Goal: Communication & Community: Ask a question

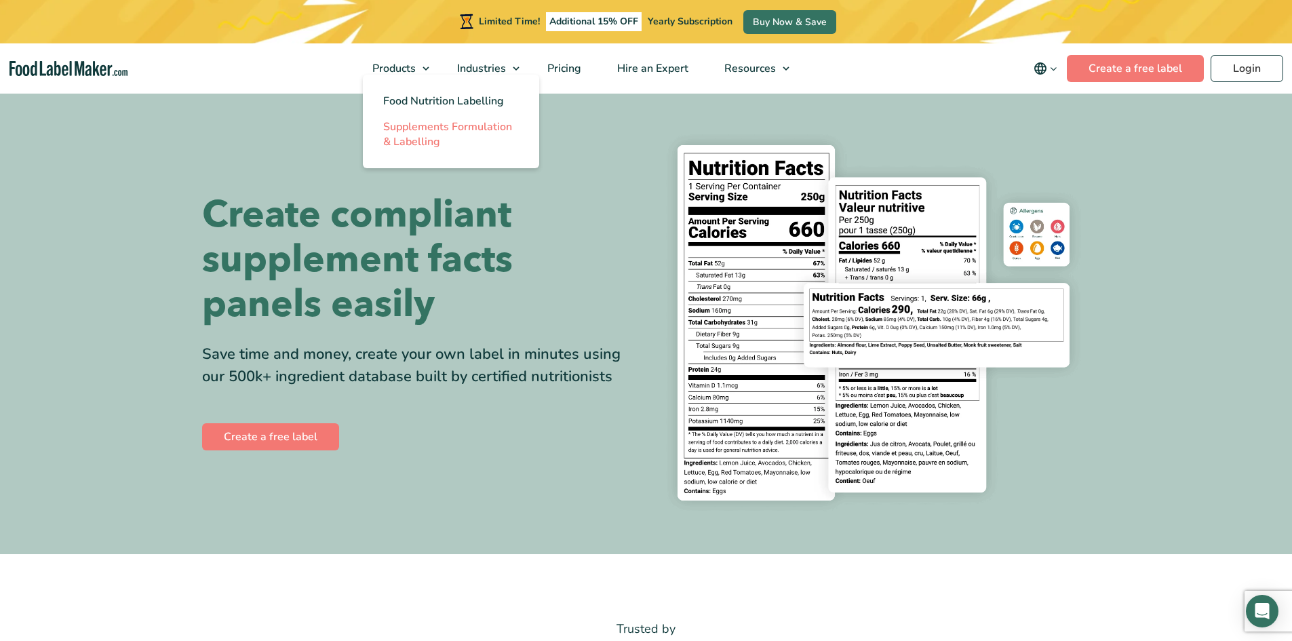
click at [410, 138] on span "Supplements Formulation & Labelling" at bounding box center [447, 134] width 129 height 30
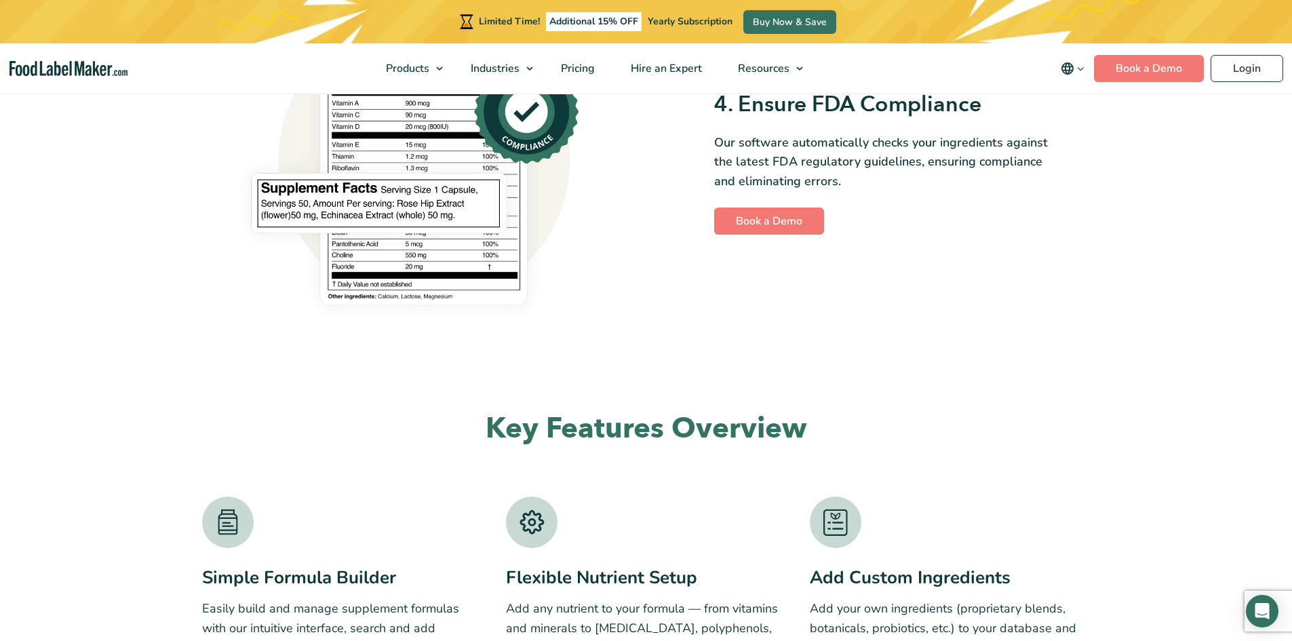
scroll to position [1493, 0]
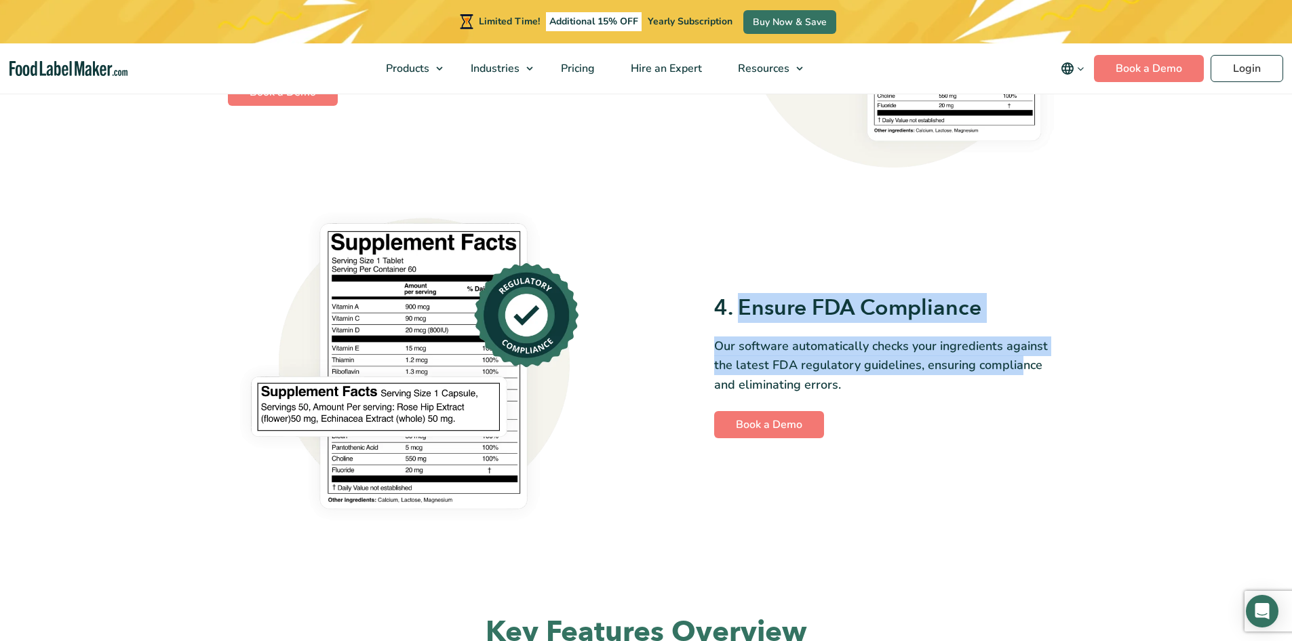
drag, startPoint x: 742, startPoint y: 309, endPoint x: 1016, endPoint y: 366, distance: 279.1
click at [1016, 366] on div "4. Ensure FDA Compliance Our software automatically checks your ingredients aga…" at bounding box center [889, 366] width 351 height 144
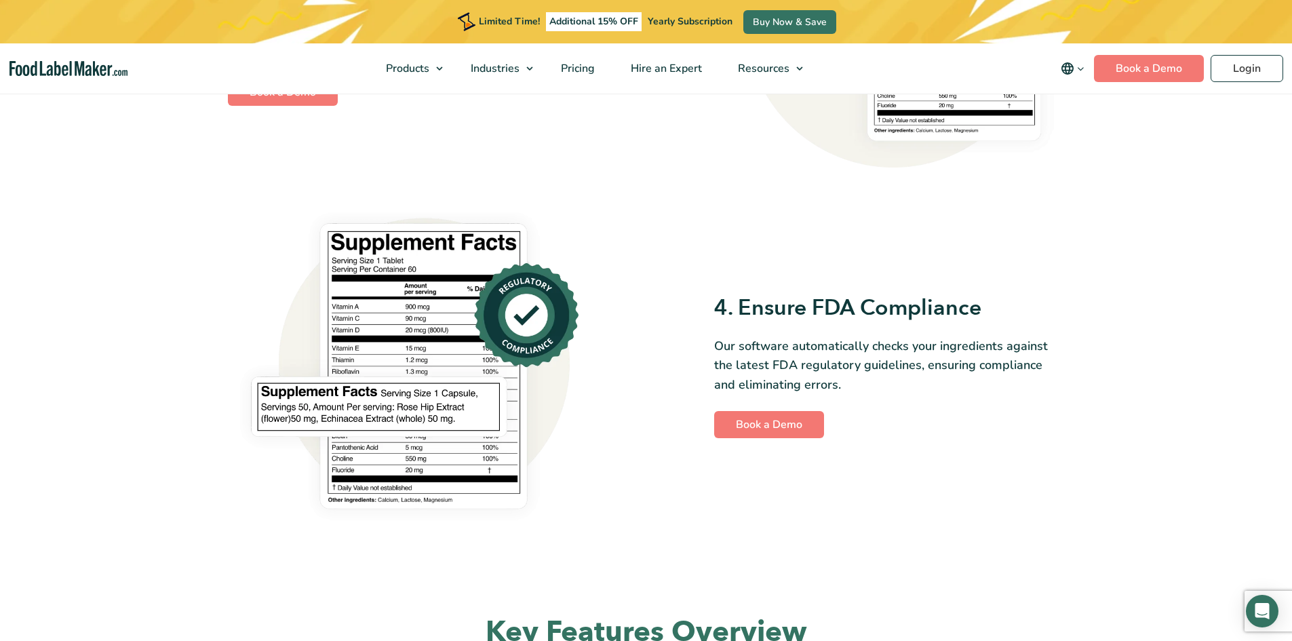
click at [1001, 381] on p "Our software automatically checks your ingredients against the latest FDA regul…" at bounding box center [889, 366] width 351 height 58
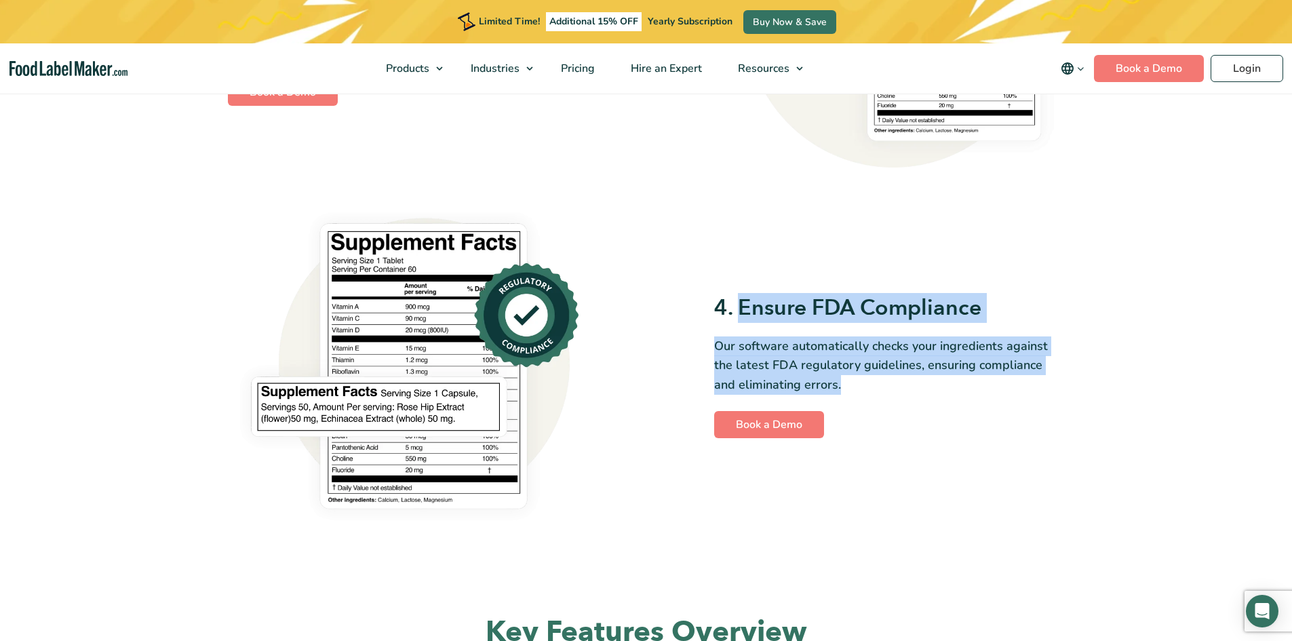
drag, startPoint x: 741, startPoint y: 307, endPoint x: 958, endPoint y: 386, distance: 231.2
click at [958, 386] on div "4. Ensure FDA Compliance Our software automatically checks your ingredients aga…" at bounding box center [889, 366] width 351 height 144
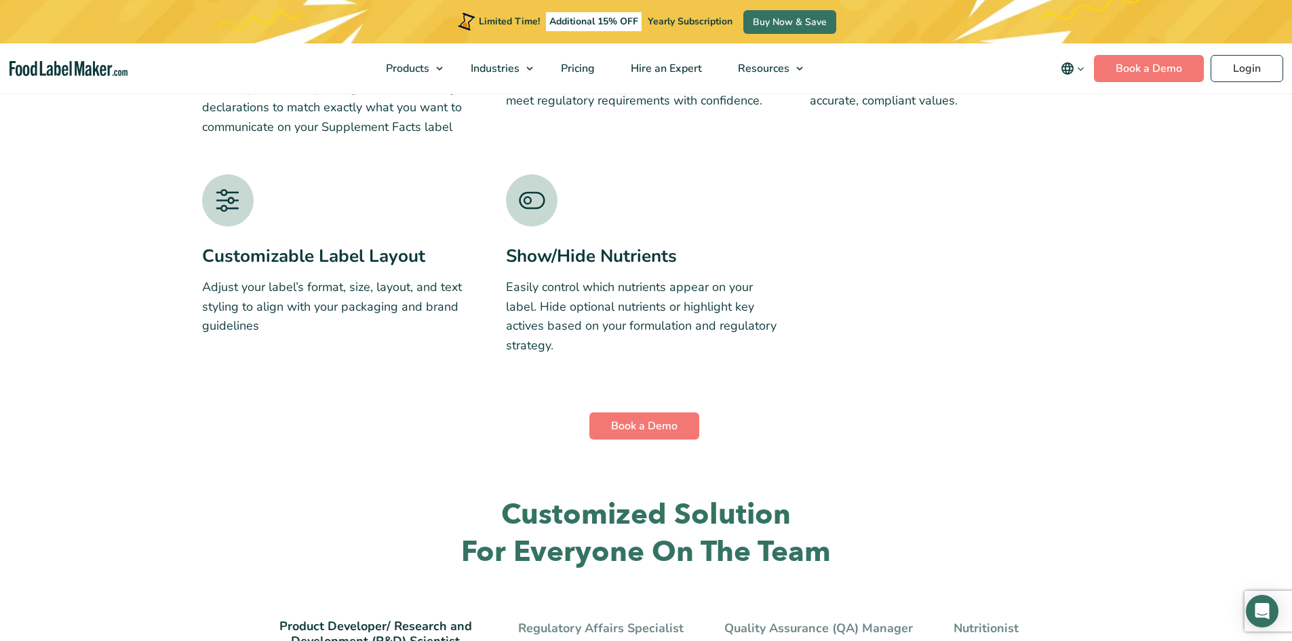
scroll to position [2578, 0]
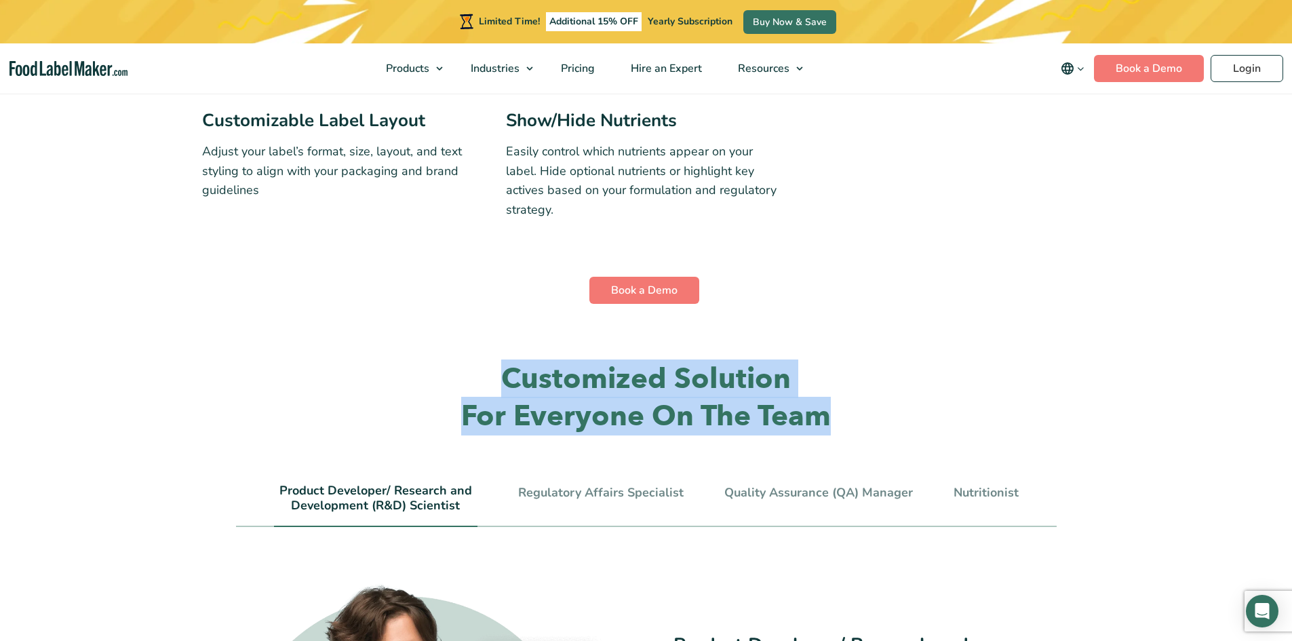
drag, startPoint x: 845, startPoint y: 397, endPoint x: 464, endPoint y: 346, distance: 384.7
click at [464, 361] on h2 "Customized Solution For Everyone On The Team" at bounding box center [646, 398] width 821 height 74
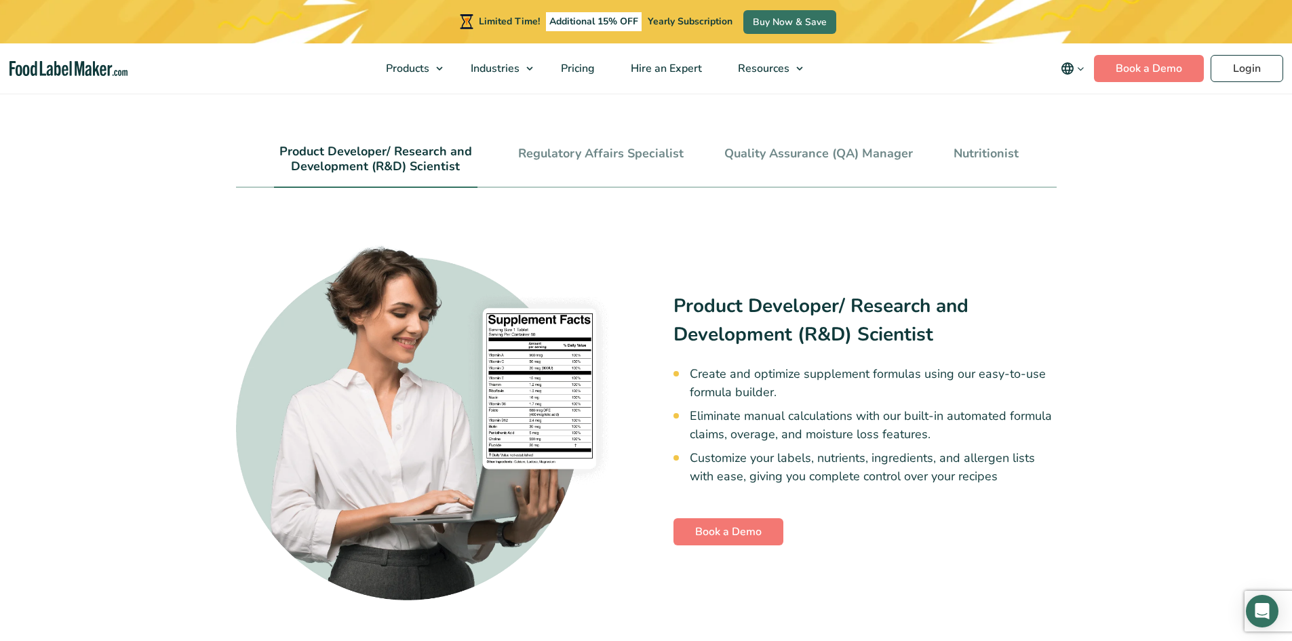
scroll to position [2985, 0]
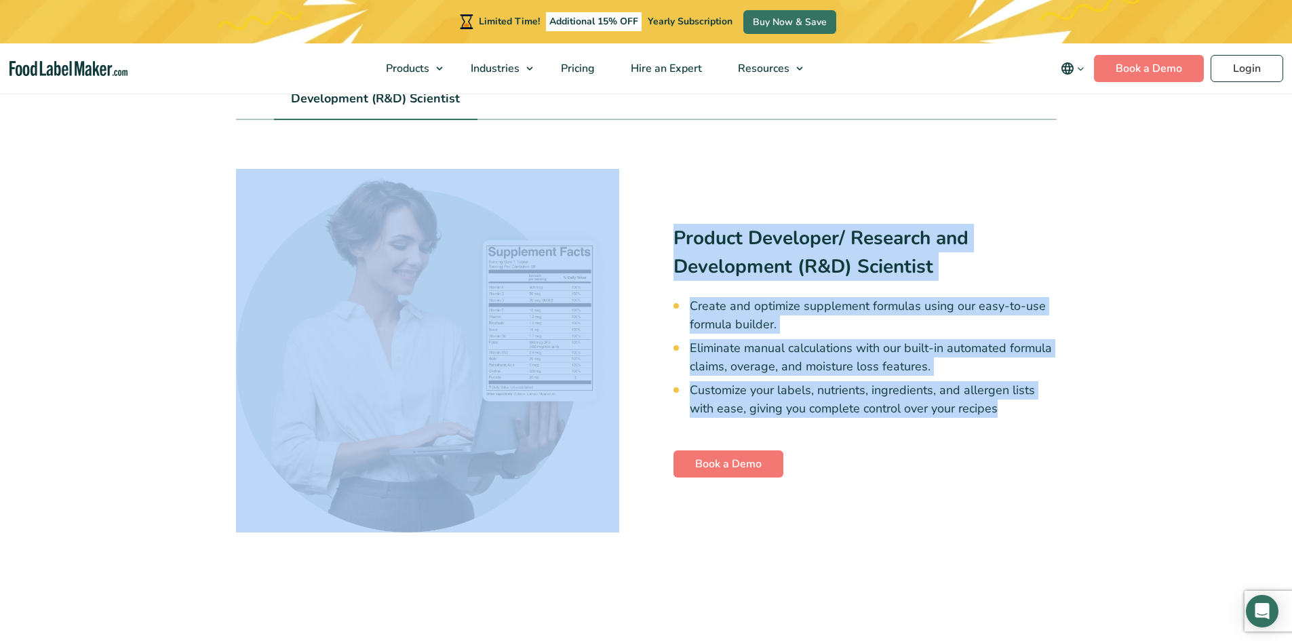
drag, startPoint x: 1031, startPoint y: 394, endPoint x: 562, endPoint y: 193, distance: 510.9
click at [562, 193] on div "Product Developer/ Research and Development (R&D) Scientist Create and optimize…" at bounding box center [646, 351] width 821 height 364
click at [902, 197] on div "Product Developer/ Research and Development (R&D) Scientist Create and optimize…" at bounding box center [646, 351] width 821 height 364
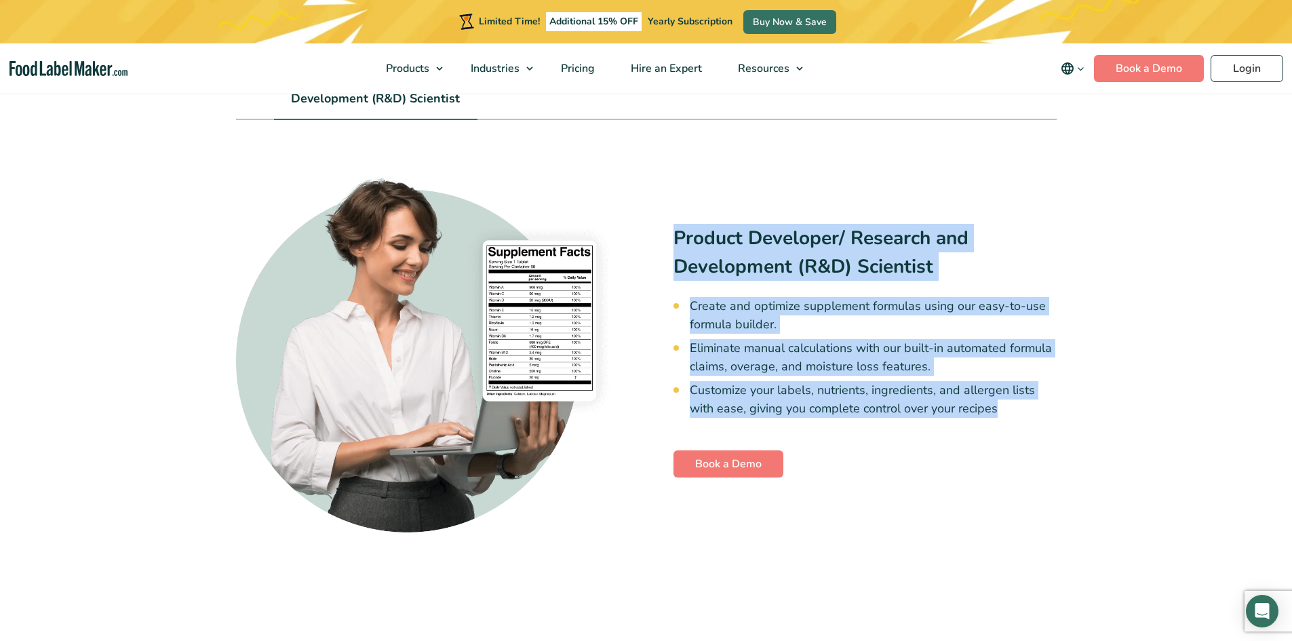
drag, startPoint x: 674, startPoint y: 214, endPoint x: 995, endPoint y: 396, distance: 369.1
click at [999, 396] on div "Product Developer/ Research and Development (R&D) Scientist Create and optimize…" at bounding box center [865, 351] width 383 height 254
click at [1041, 381] on li "Customize your labels, nutrients, ingredients, and allergen lists with ease, gi…" at bounding box center [873, 399] width 367 height 37
drag, startPoint x: 1003, startPoint y: 388, endPoint x: 672, endPoint y: 215, distance: 373.6
click at [672, 215] on div "Product Developer/ Research and Development (R&D) Scientist Create and optimize…" at bounding box center [646, 351] width 821 height 364
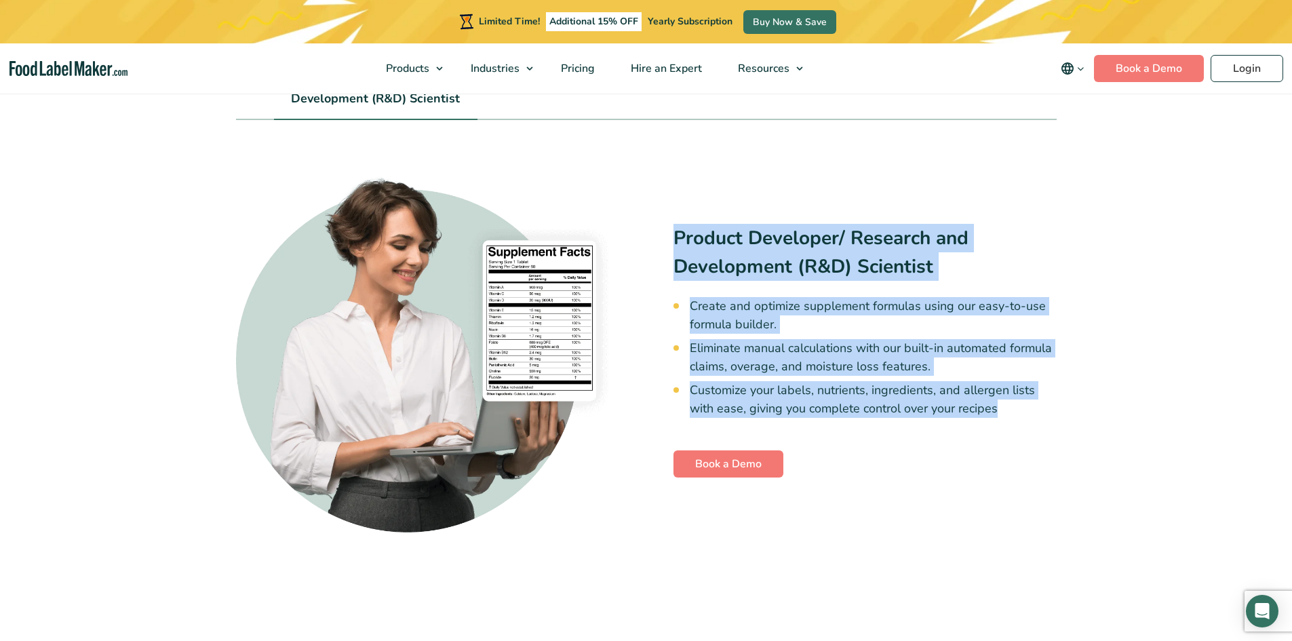
click at [679, 181] on div "Product Developer/ Research and Development (R&D) Scientist Create and optimize…" at bounding box center [646, 351] width 821 height 364
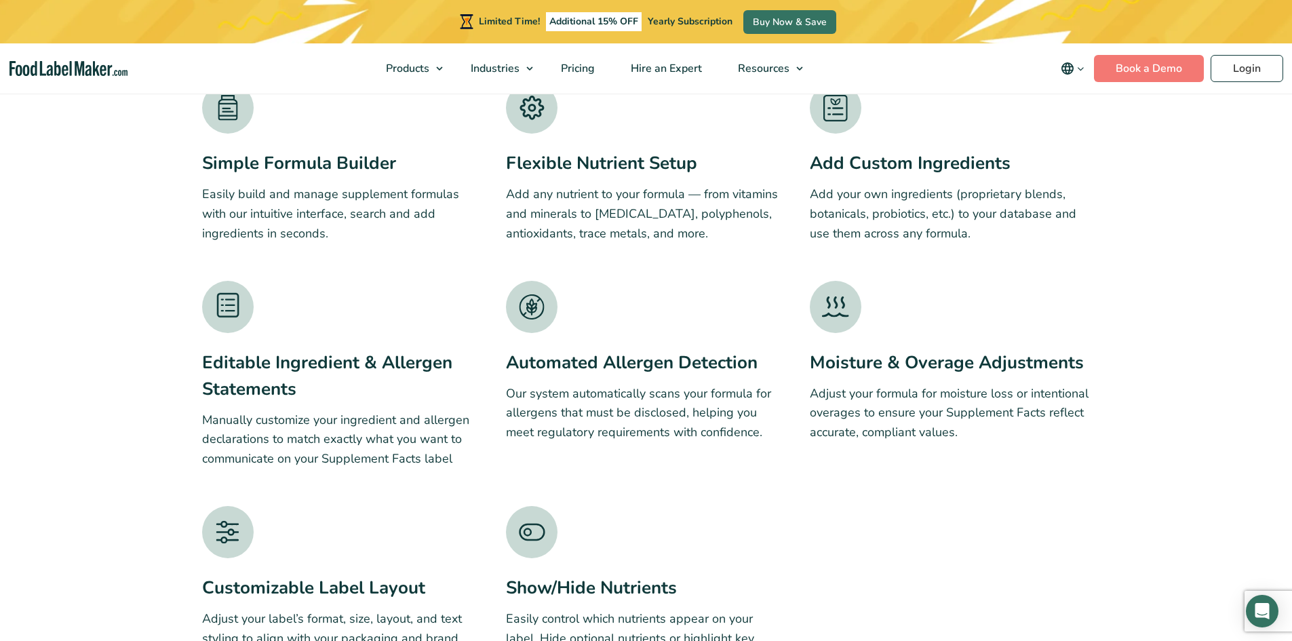
scroll to position [2178, 0]
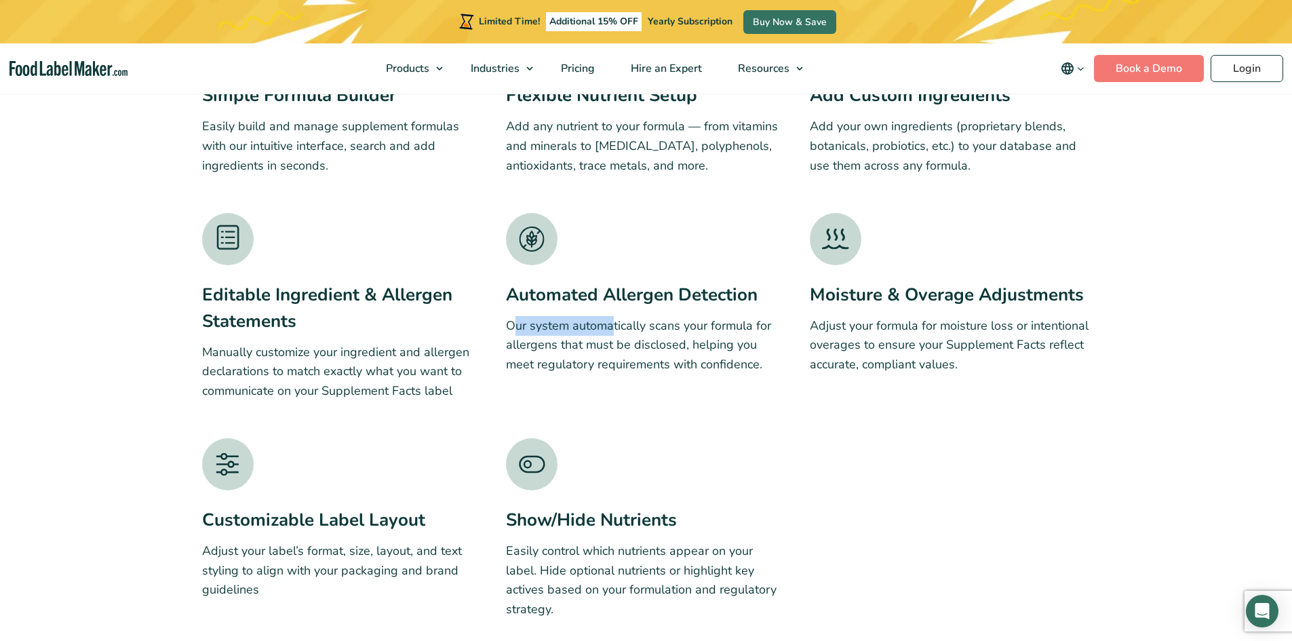
drag, startPoint x: 525, startPoint y: 333, endPoint x: 394, endPoint y: 357, distance: 133.1
click at [609, 334] on p "Our system automatically scans your formula for allergens that must be disclose…" at bounding box center [646, 345] width 280 height 58
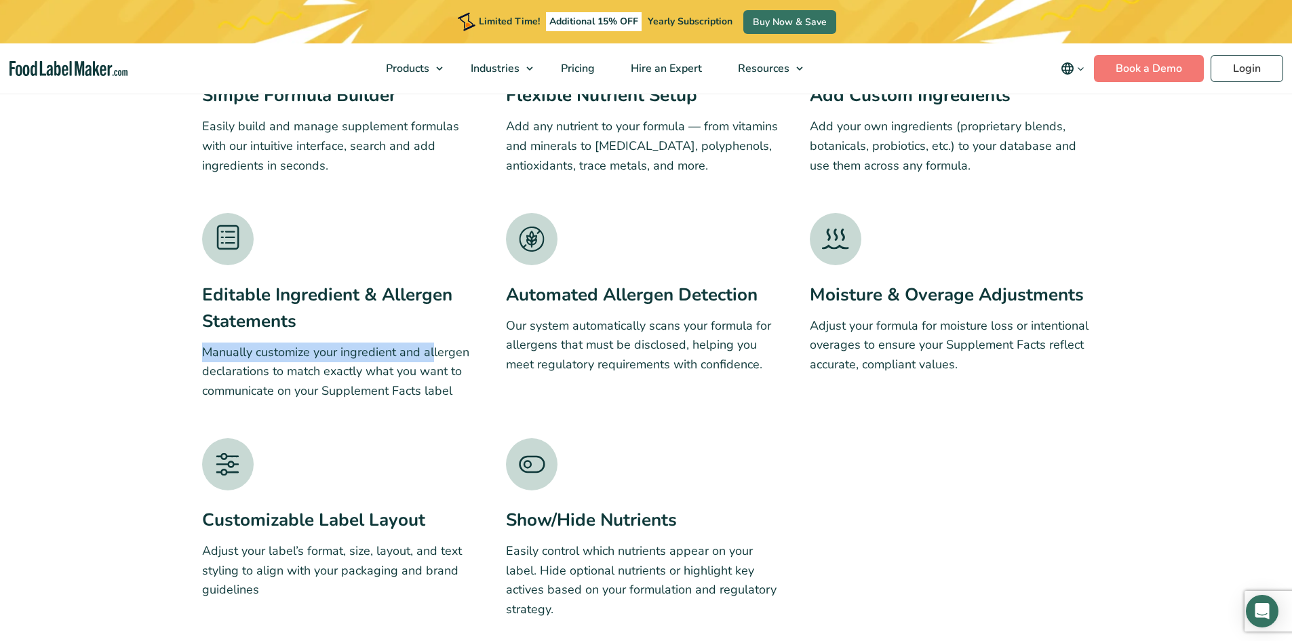
drag, startPoint x: 199, startPoint y: 343, endPoint x: 461, endPoint y: 386, distance: 264.7
click at [434, 341] on div "Key Features Overview Simple Formula Builder Easily build and manage supplement…" at bounding box center [646, 317] width 909 height 778
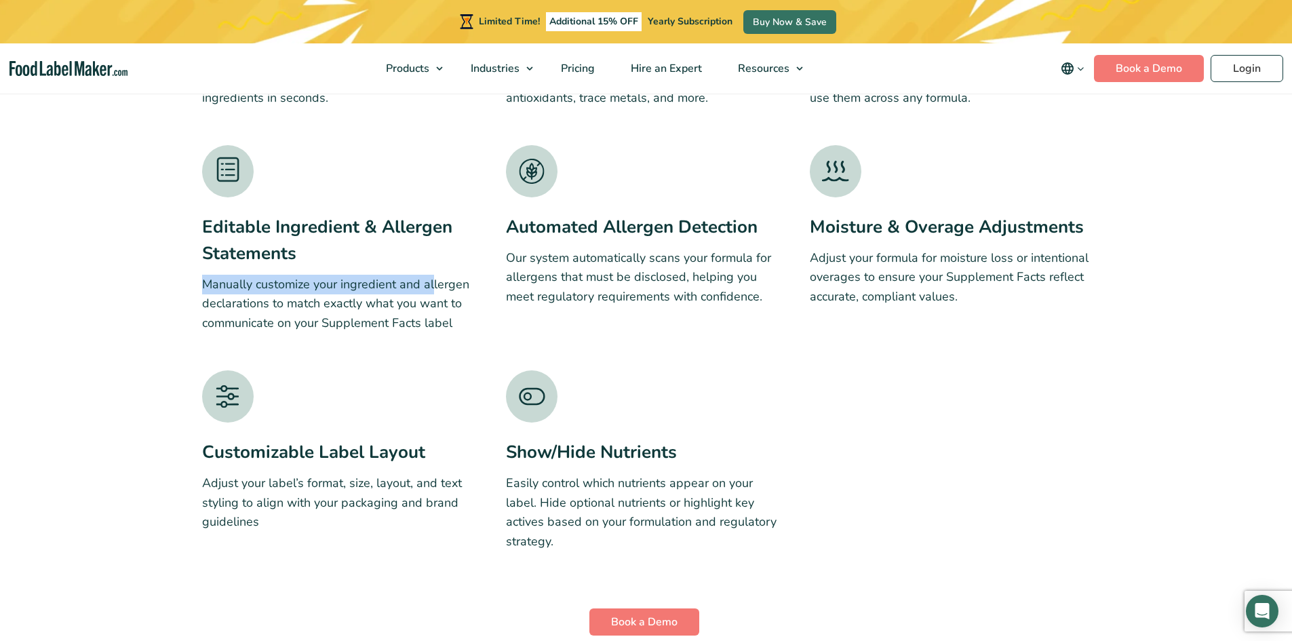
scroll to position [2314, 0]
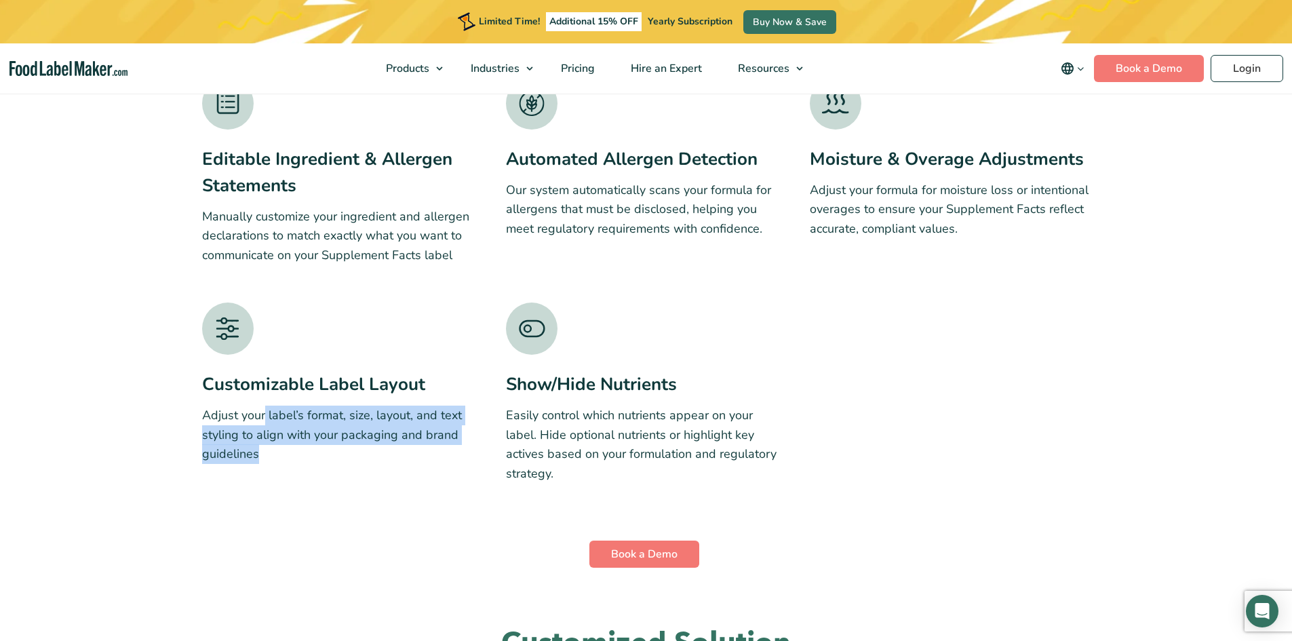
drag, startPoint x: 263, startPoint y: 419, endPoint x: 435, endPoint y: 459, distance: 176.2
click at [435, 459] on p "Adjust your label’s format, size, layout, and text styling to align with your p…" at bounding box center [342, 435] width 280 height 58
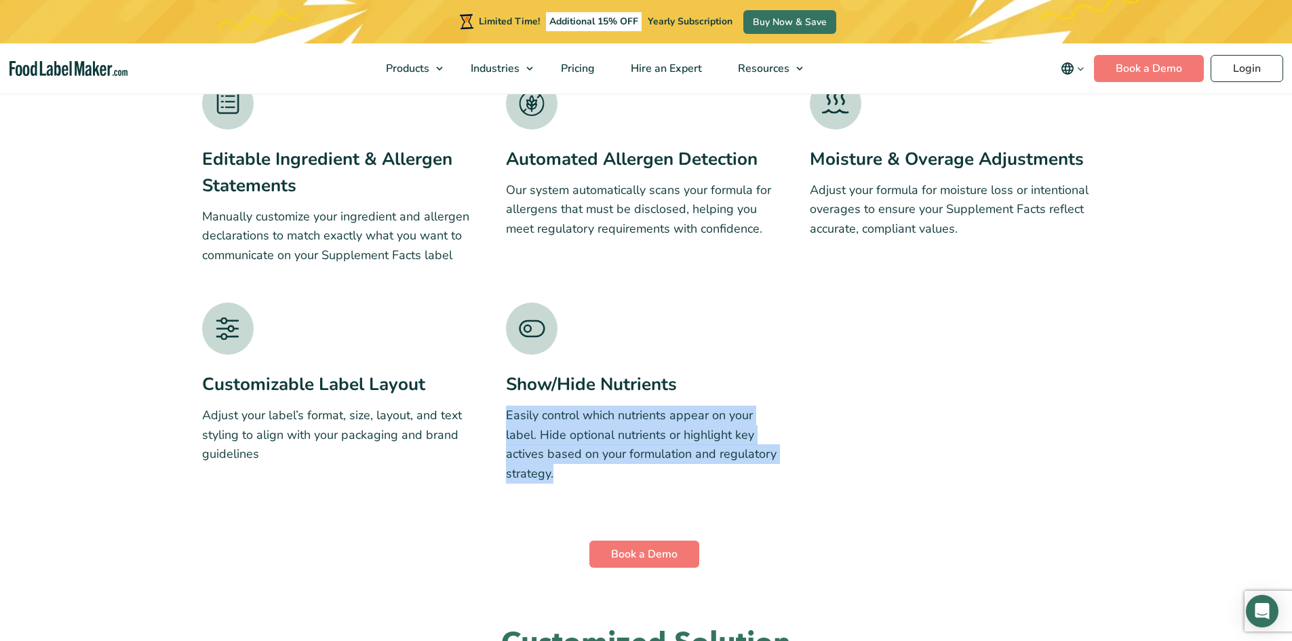
drag, startPoint x: 507, startPoint y: 412, endPoint x: 791, endPoint y: 459, distance: 288.1
click at [791, 459] on div "Simple Formula Builder Easily build and manage supplement formulas with our int…" at bounding box center [646, 181] width 889 height 605
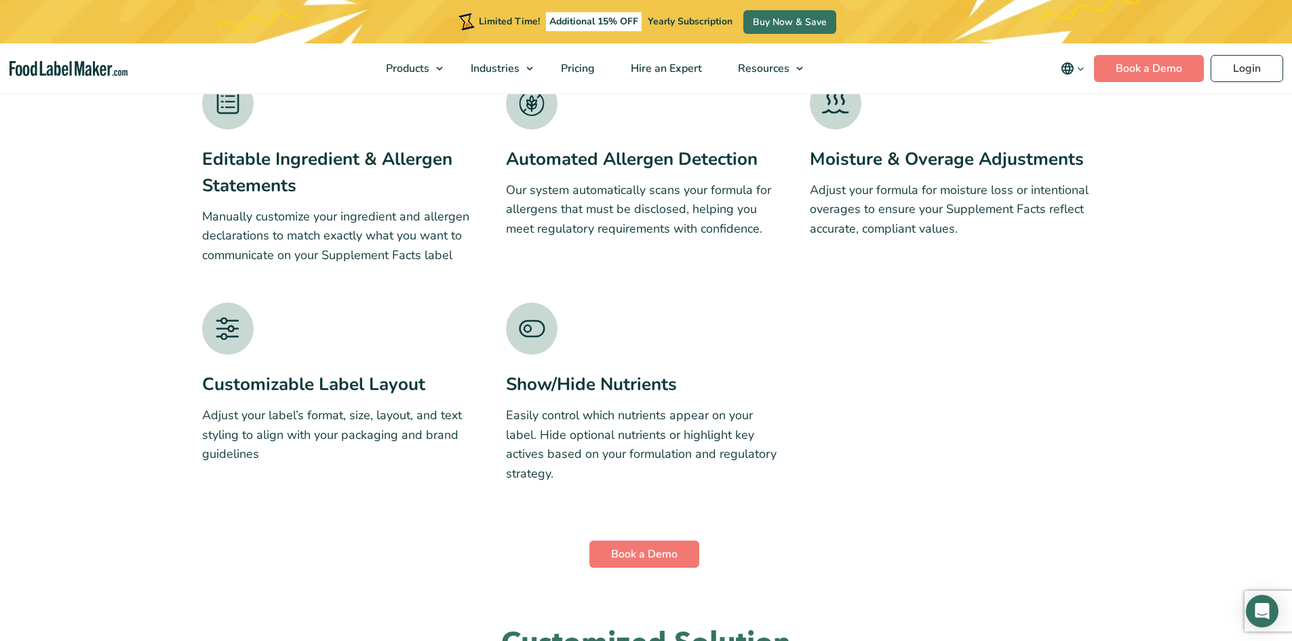
click at [831, 503] on div "Key Features Overview Simple Formula Builder Easily build and manage supplement…" at bounding box center [646, 181] width 909 height 778
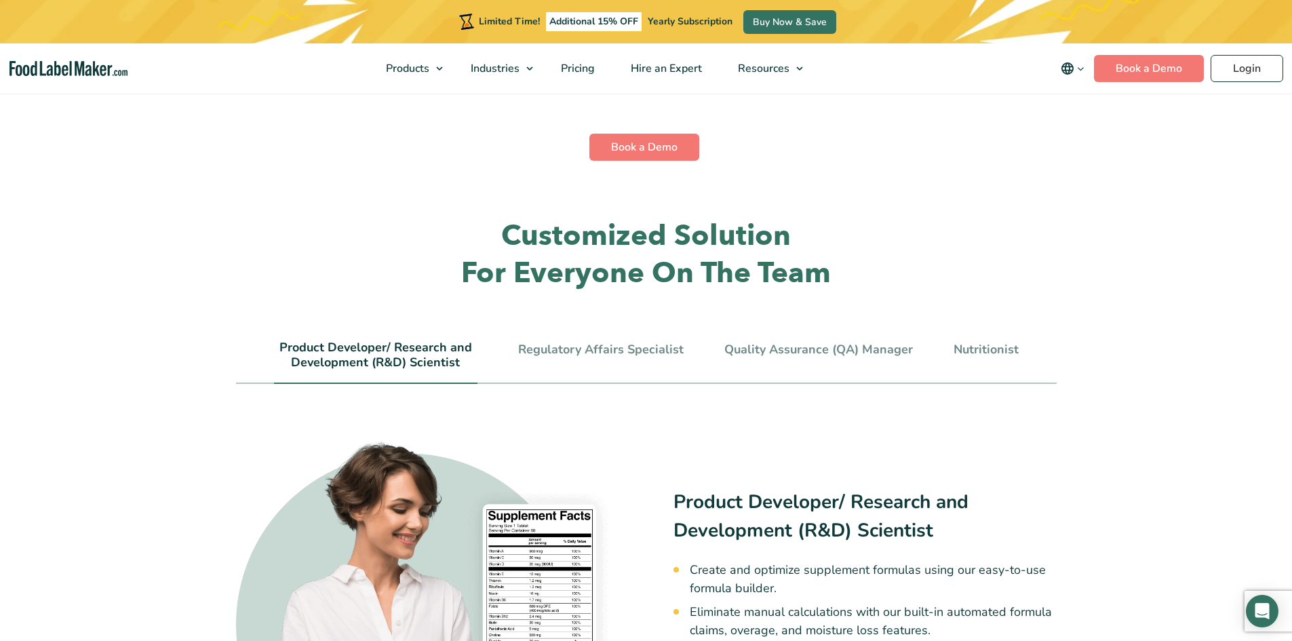
scroll to position [2789, 0]
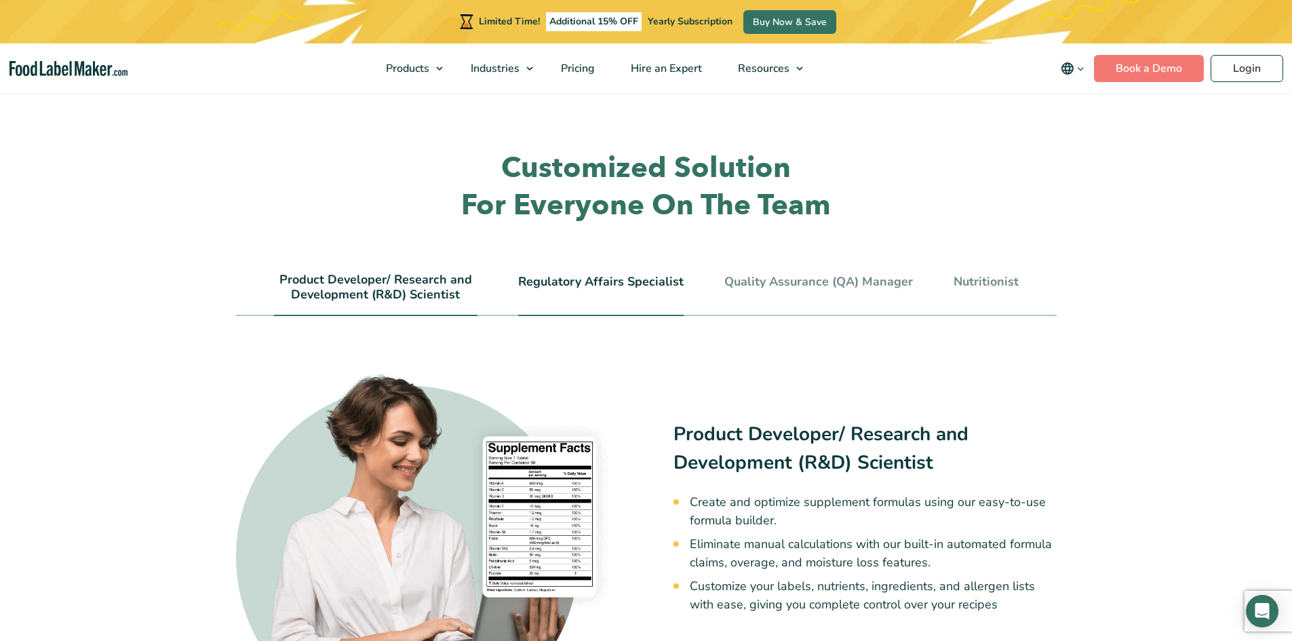
click at [634, 275] on link "Regulatory Affairs Specialist" at bounding box center [601, 282] width 166 height 15
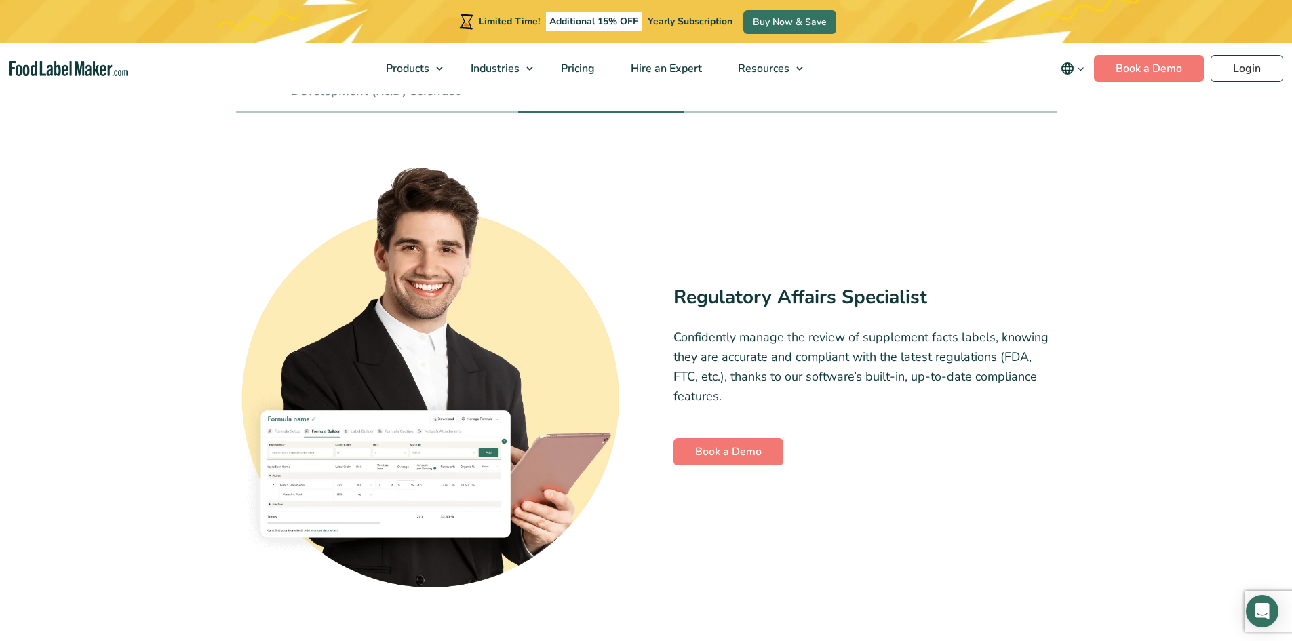
scroll to position [3060, 0]
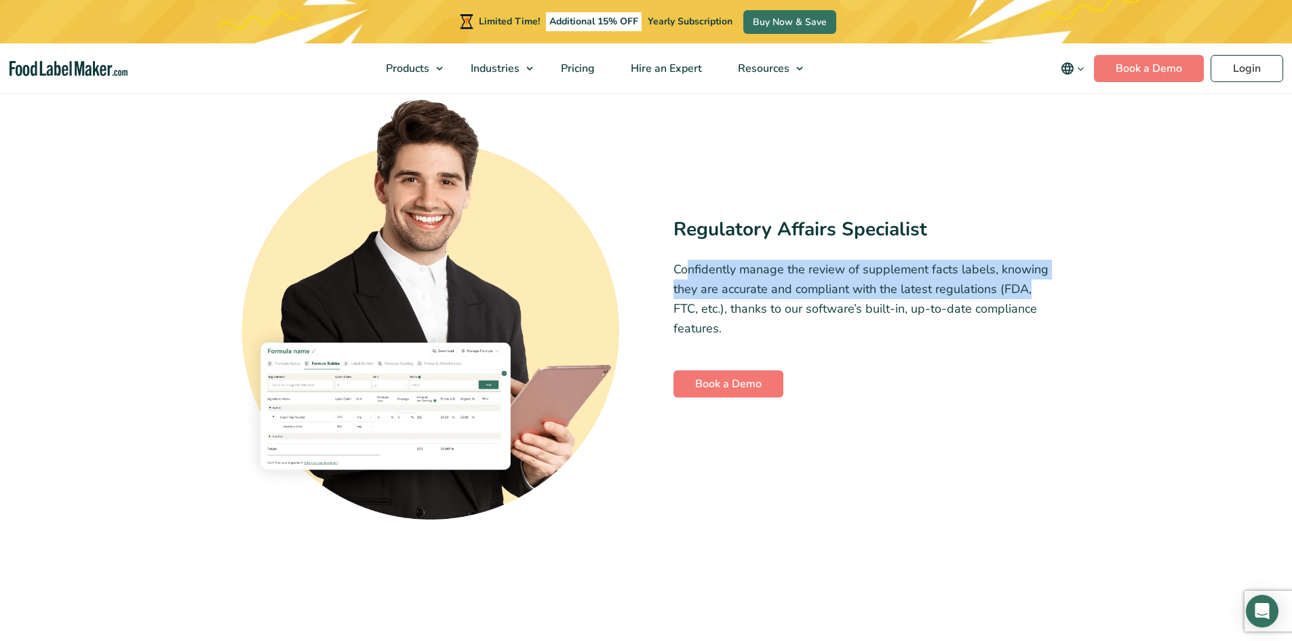
drag, startPoint x: 687, startPoint y: 253, endPoint x: 1050, endPoint y: 273, distance: 362.8
click at [1050, 273] on p "Confidently manage the review of supplement facts labels, knowing they are accu…" at bounding box center [865, 299] width 383 height 78
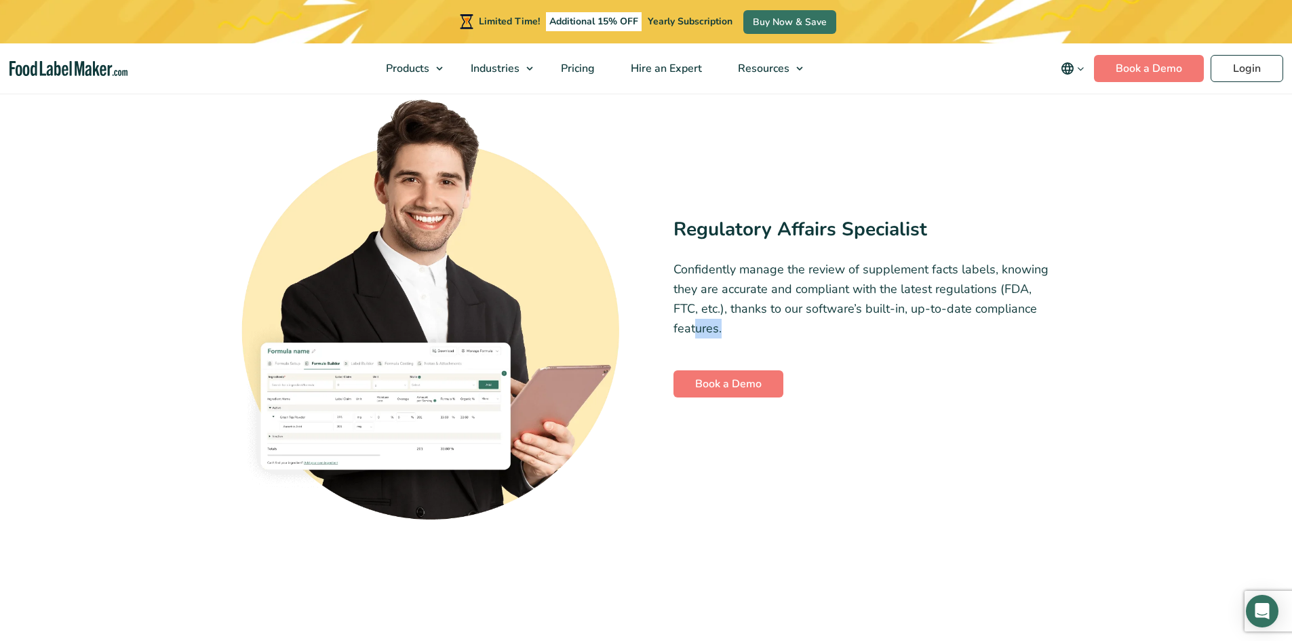
drag, startPoint x: 1010, startPoint y: 303, endPoint x: 697, endPoint y: 305, distance: 313.4
click at [697, 305] on p "Confidently manage the review of supplement facts labels, knowing they are accu…" at bounding box center [865, 299] width 383 height 78
click at [826, 310] on p "Confidently manage the review of supplement facts labels, knowing they are accu…" at bounding box center [865, 299] width 383 height 78
click at [832, 260] on p "Confidently manage the review of supplement facts labels, knowing they are accu…" at bounding box center [865, 299] width 383 height 78
click at [430, 396] on img at bounding box center [427, 307] width 383 height 426
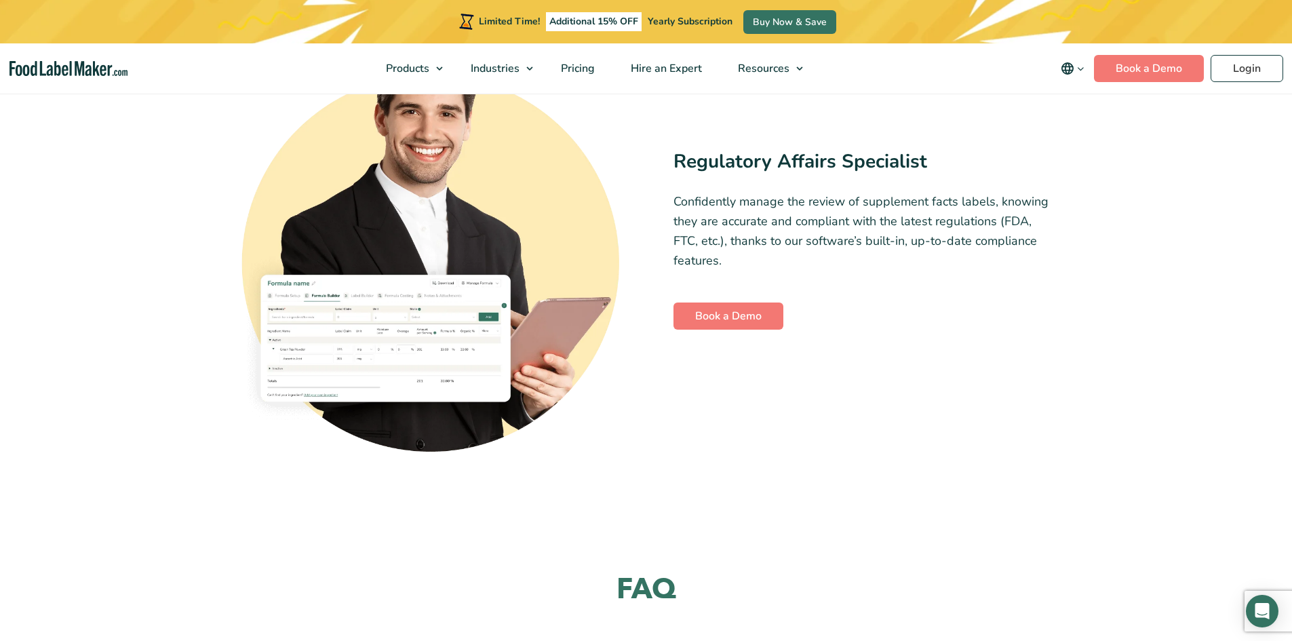
scroll to position [3467, 0]
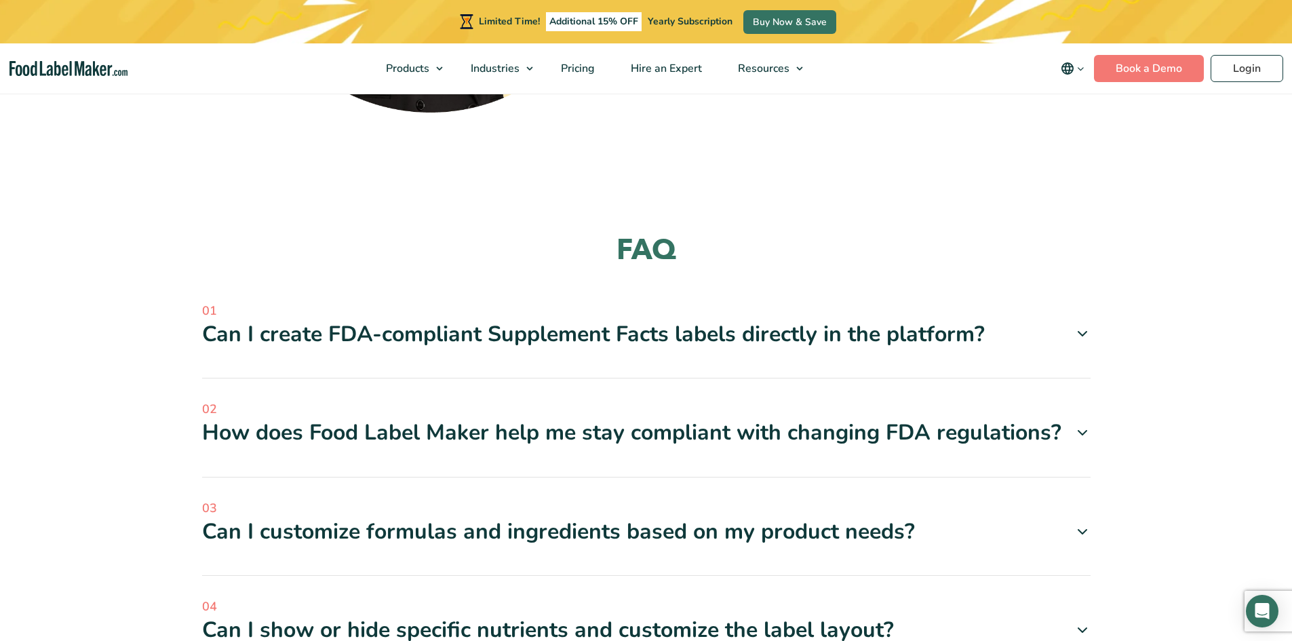
click at [802, 320] on div "Can I create FDA-compliant Supplement Facts labels directly in the platform?" at bounding box center [646, 334] width 889 height 28
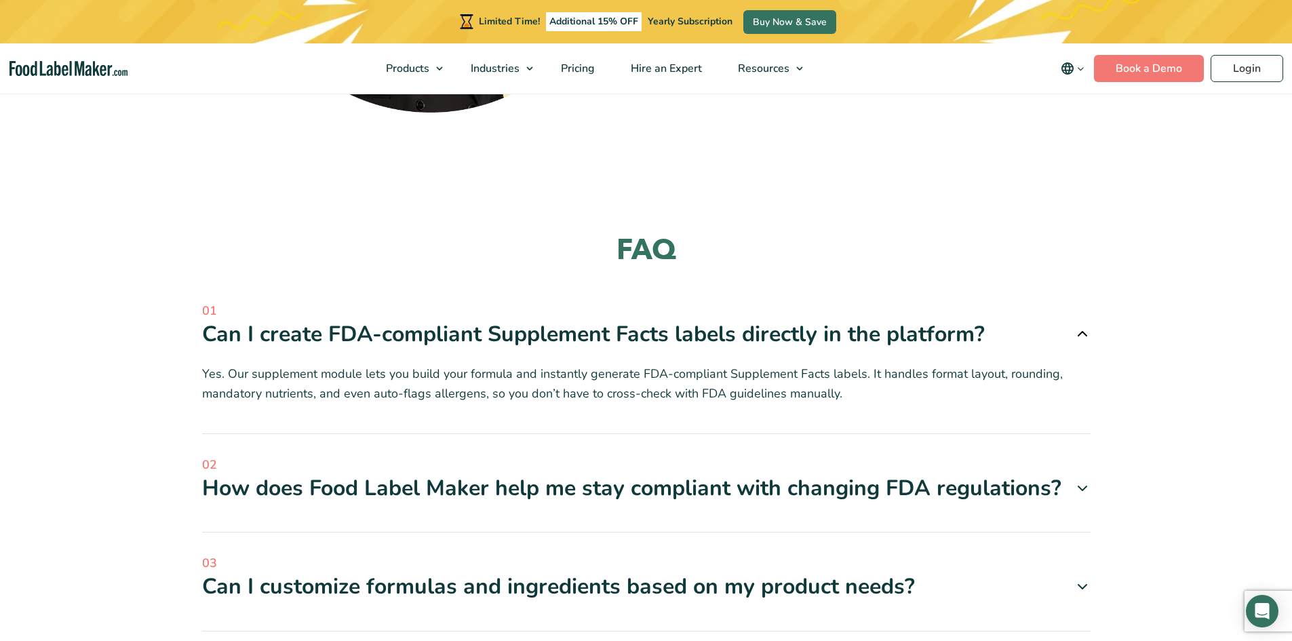
click at [792, 322] on div "Can I create FDA-compliant Supplement Facts labels directly in the platform?" at bounding box center [646, 334] width 889 height 28
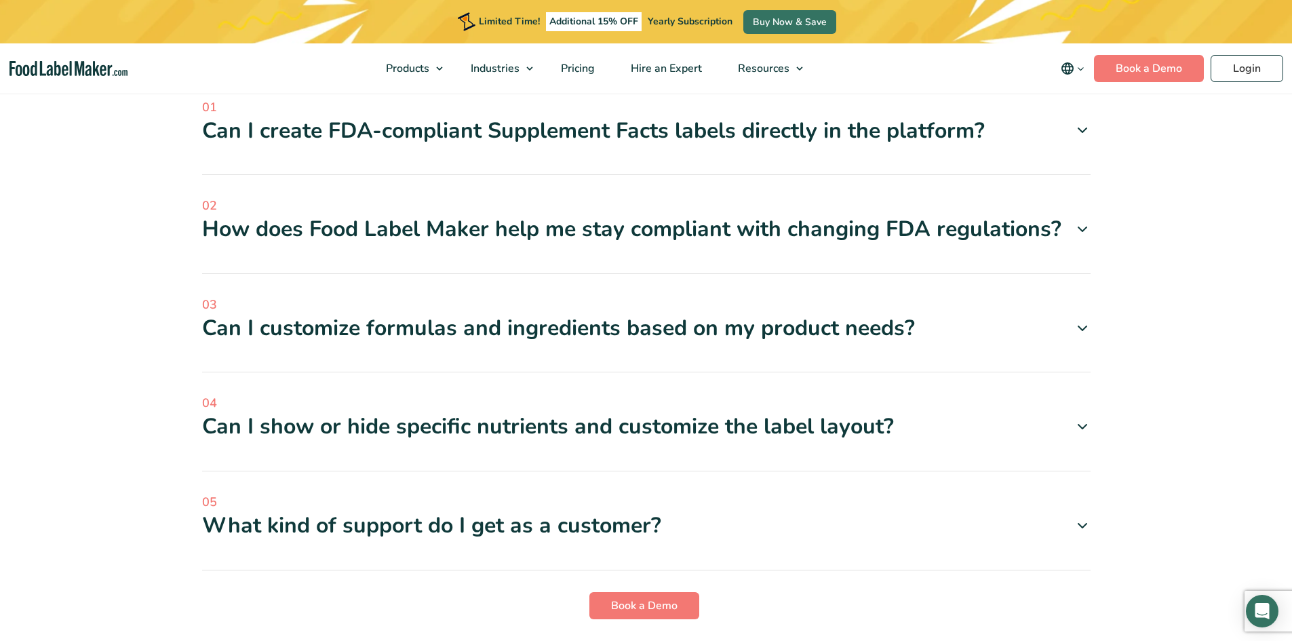
scroll to position [3603, 0]
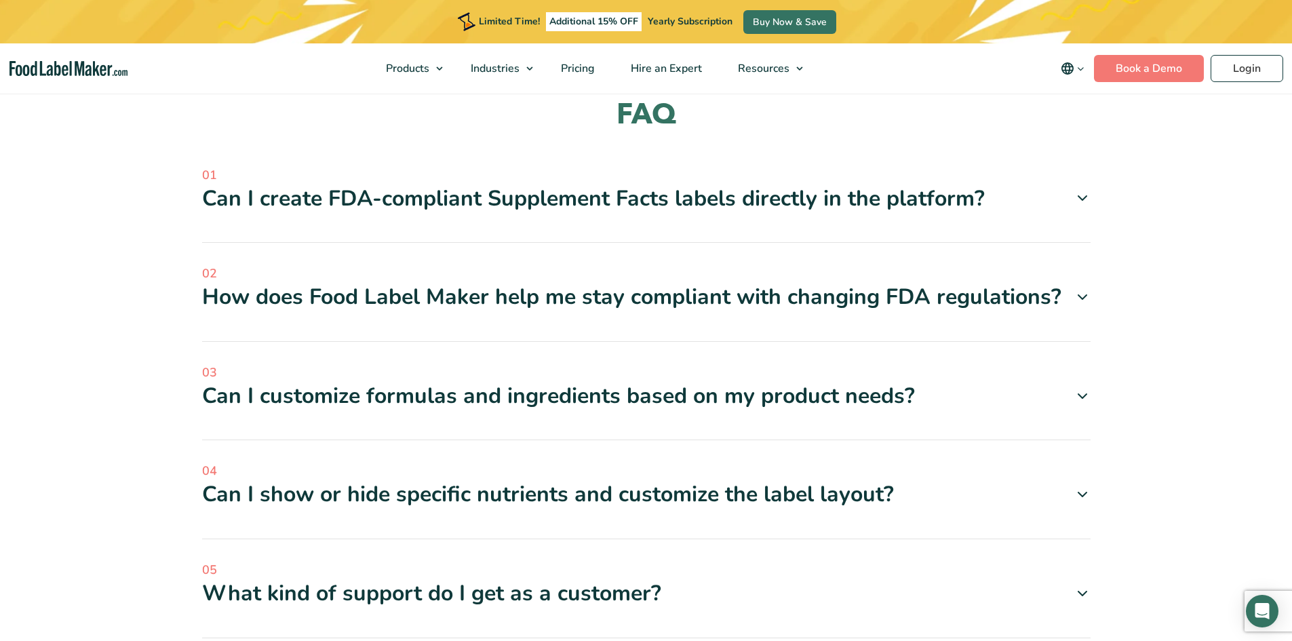
click at [652, 283] on div "How does Food Label Maker help me stay compliant with changing FDA regulations?" at bounding box center [646, 297] width 889 height 28
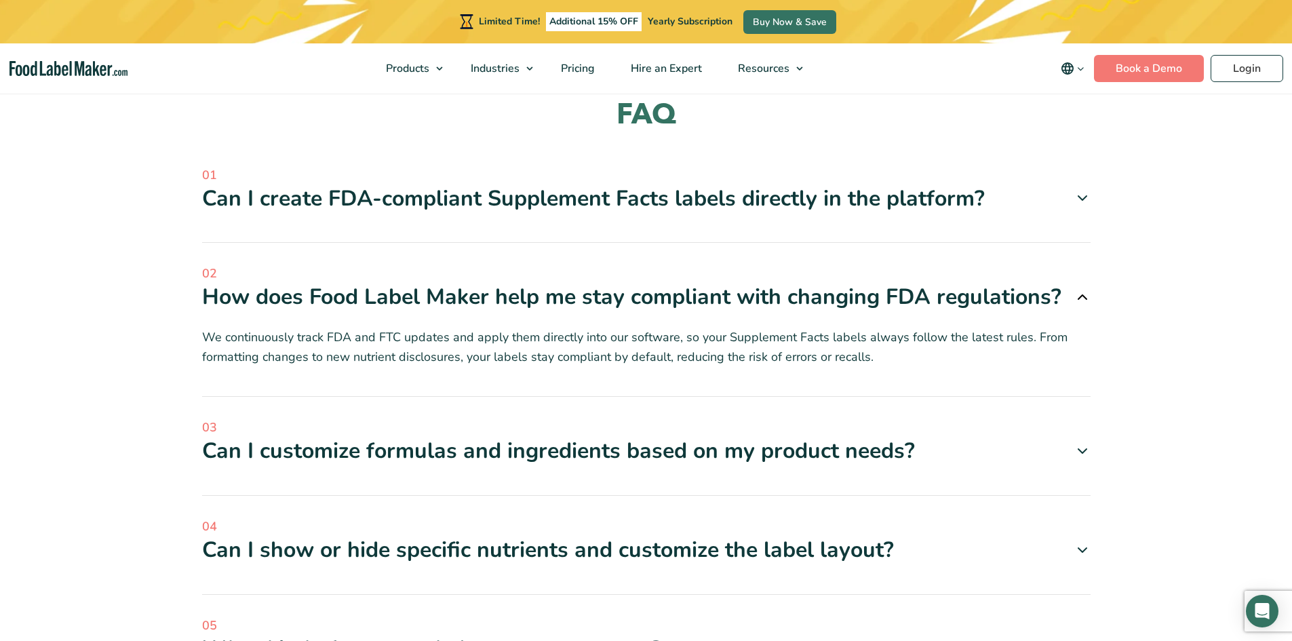
click at [822, 283] on div "How does Food Label Maker help me stay compliant with changing FDA regulations?" at bounding box center [646, 297] width 889 height 28
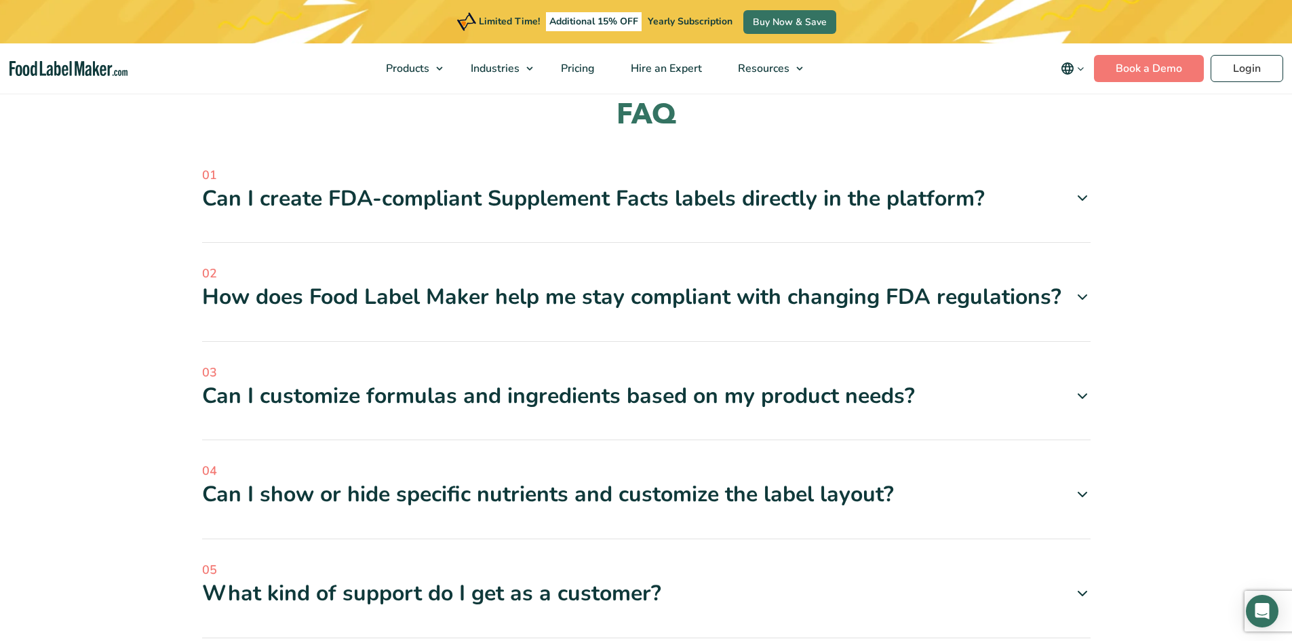
click at [816, 283] on div "How does Food Label Maker help me stay compliant with changing FDA regulations?" at bounding box center [646, 297] width 889 height 28
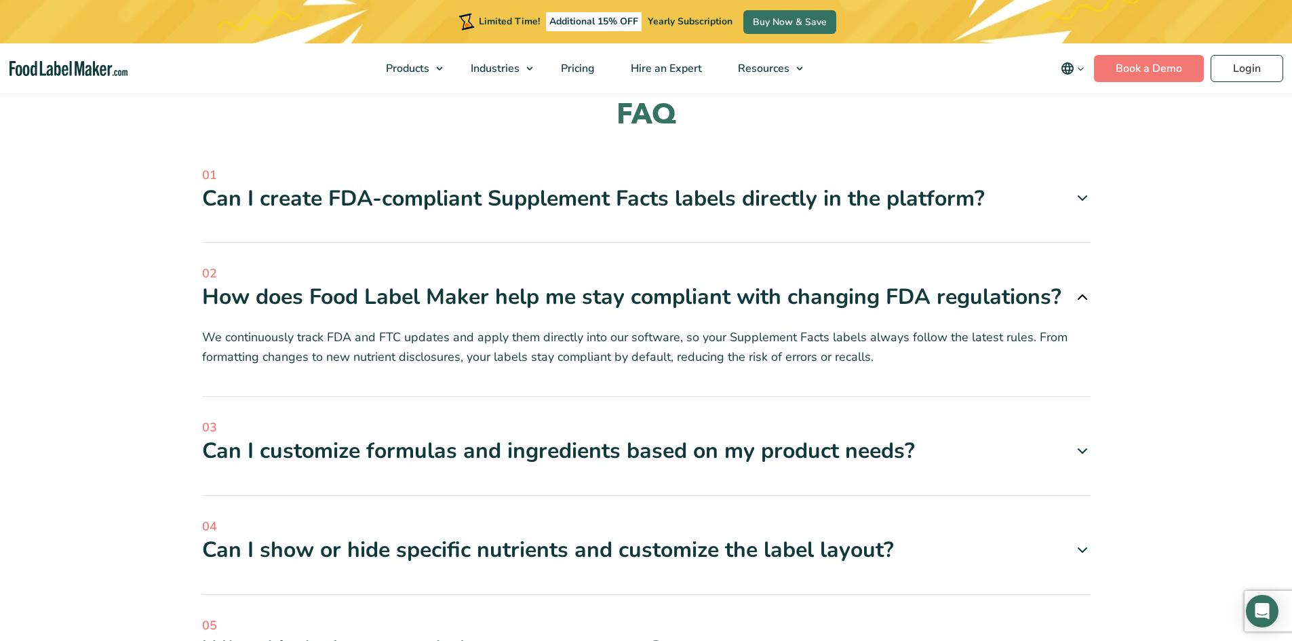
click at [799, 283] on div "How does Food Label Maker help me stay compliant with changing FDA regulations?" at bounding box center [646, 297] width 889 height 28
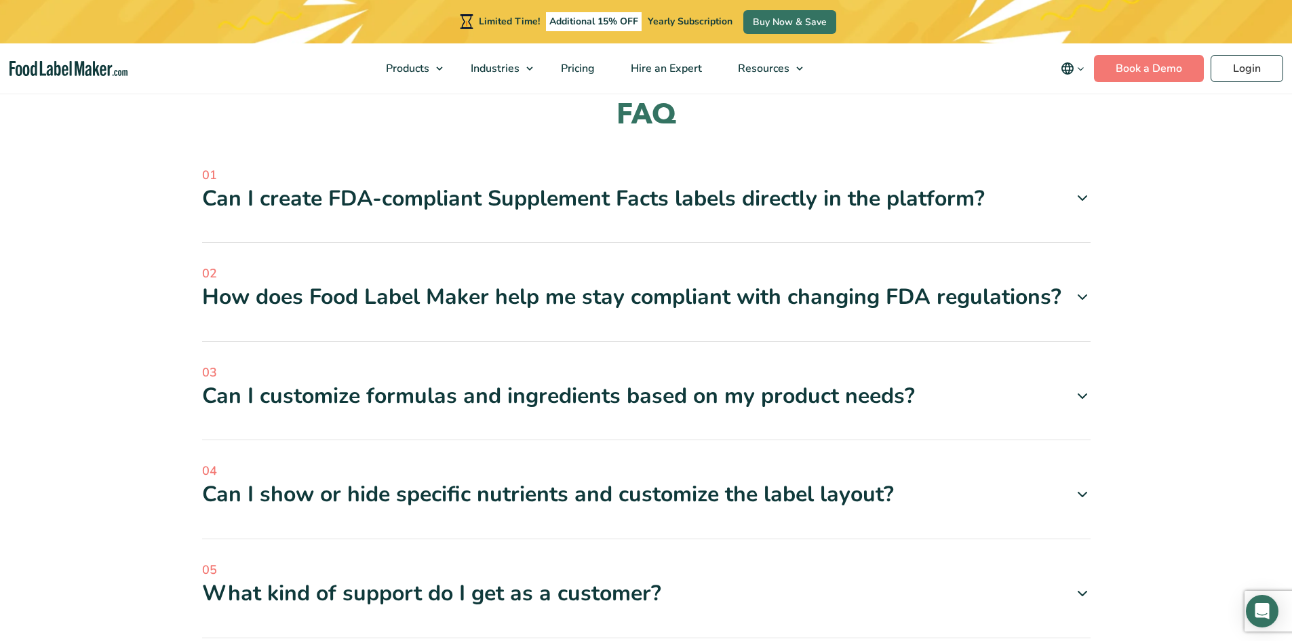
click at [790, 283] on div "How does Food Label Maker help me stay compliant with changing FDA regulations?" at bounding box center [646, 297] width 889 height 28
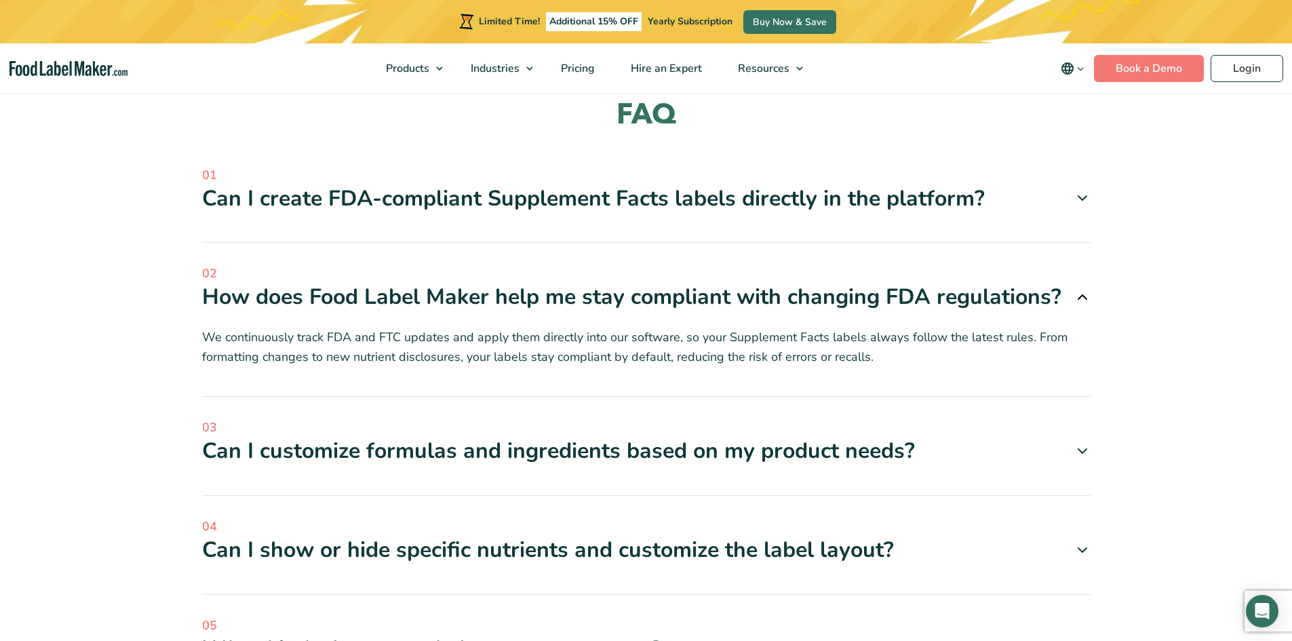
click at [469, 283] on div "How does Food Label Maker help me stay compliant with changing FDA regulations?" at bounding box center [646, 297] width 889 height 28
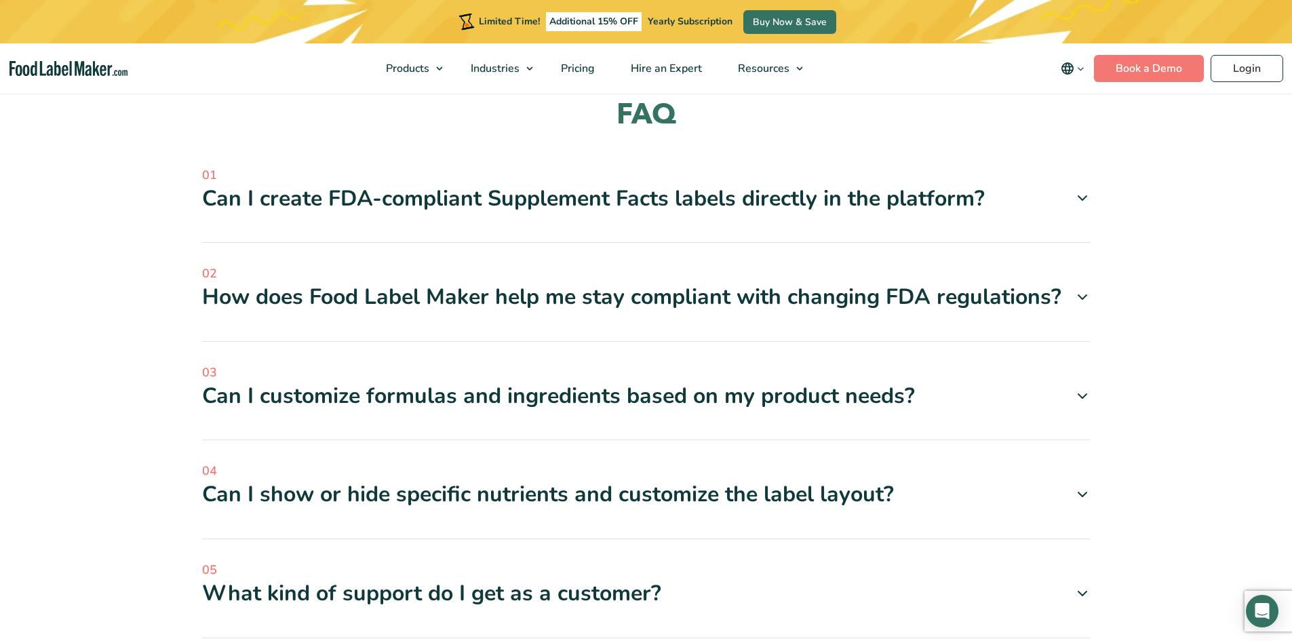
click at [465, 283] on div "How does Food Label Maker help me stay compliant with changing FDA regulations?" at bounding box center [646, 297] width 889 height 28
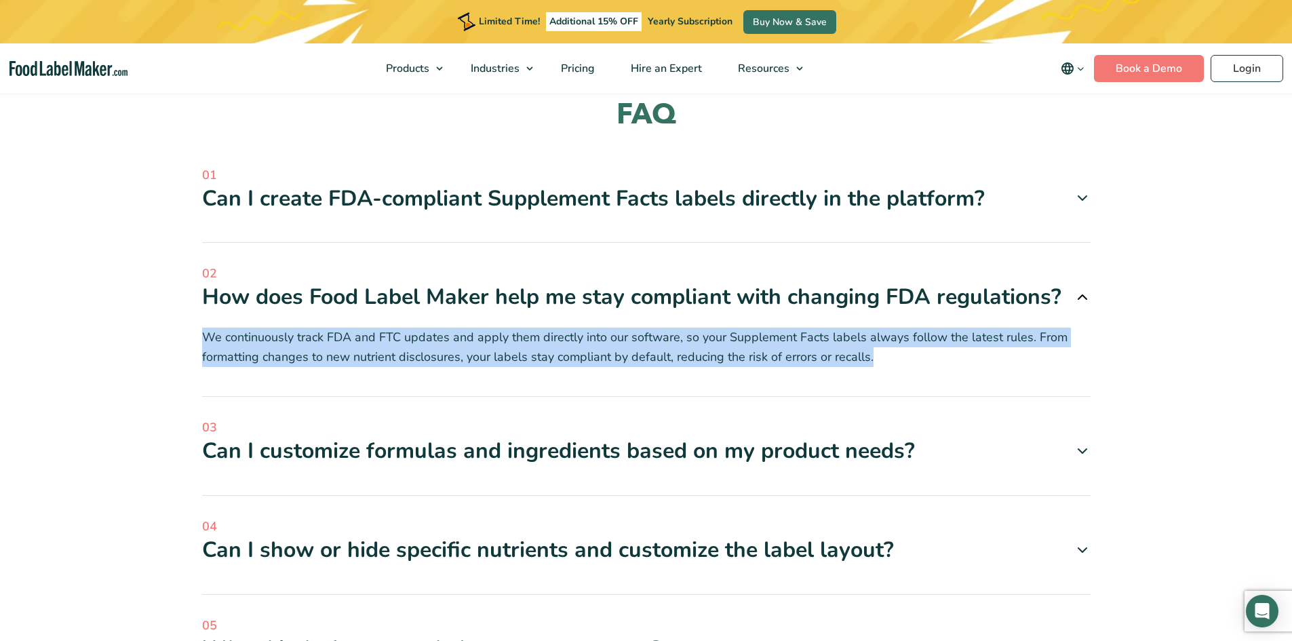
drag, startPoint x: 194, startPoint y: 315, endPoint x: 905, endPoint y: 375, distance: 713.6
click at [905, 375] on section "FAQ 01 Can I create FDA-compliant Supplement Facts labels directly in the platf…" at bounding box center [646, 447] width 1292 height 811
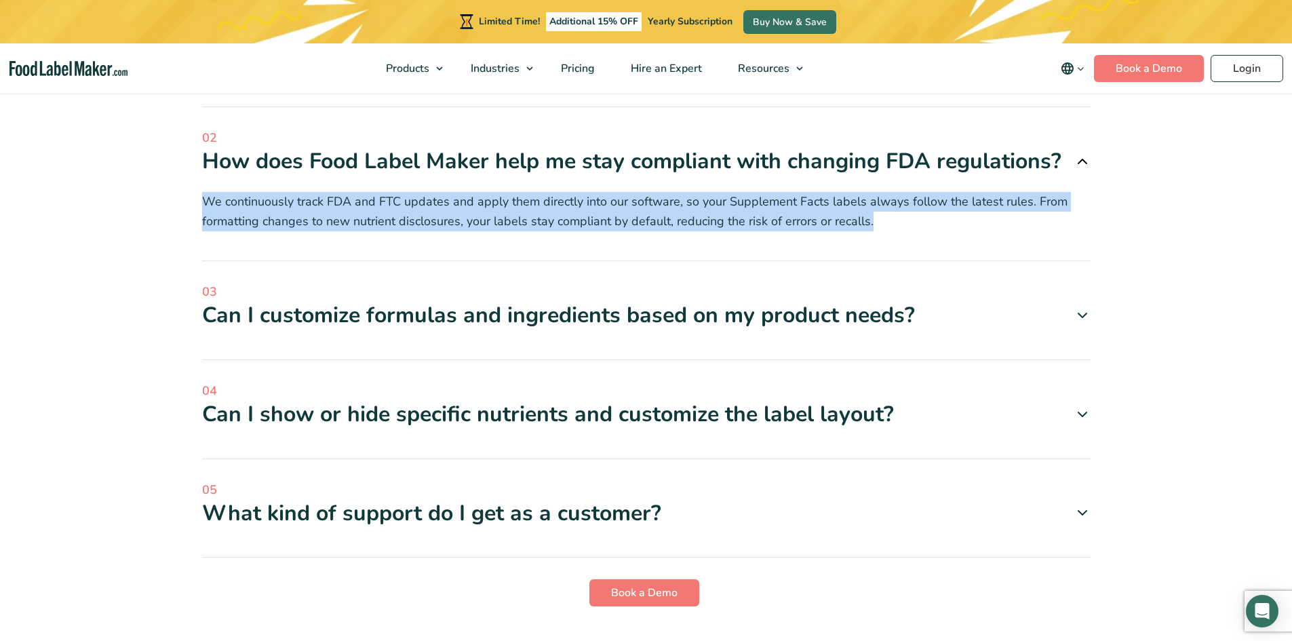
scroll to position [3671, 0]
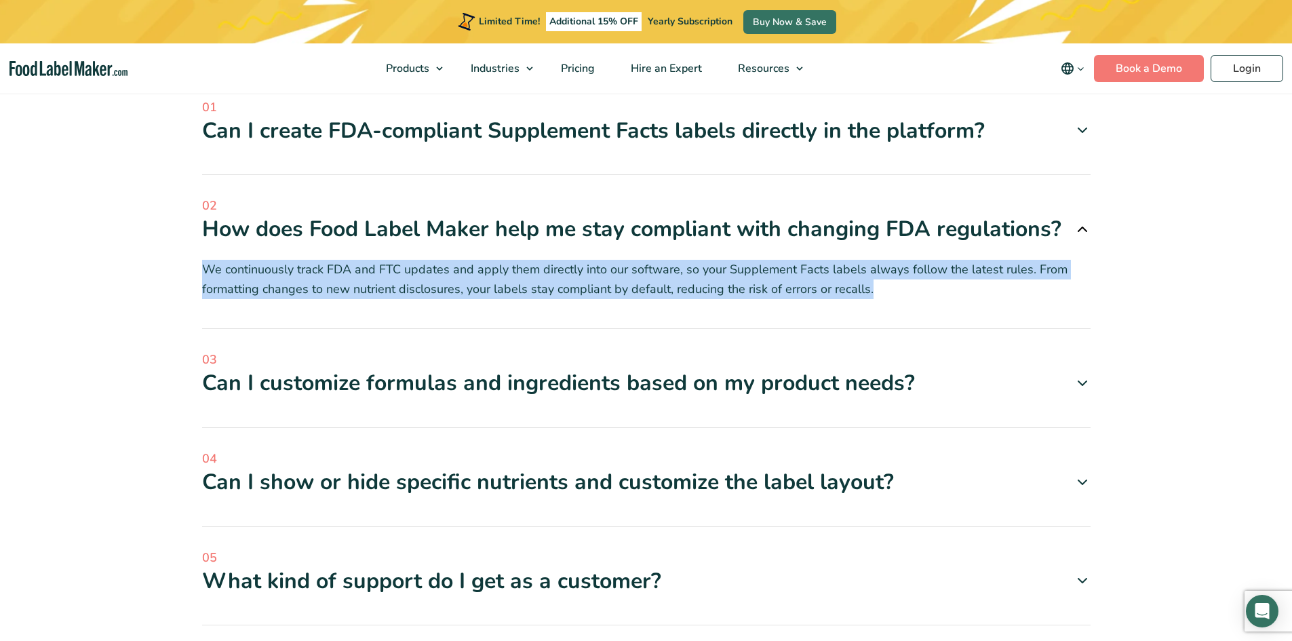
click at [750, 369] on div "Can I customize formulas and ingredients based on my product needs?" at bounding box center [646, 383] width 889 height 28
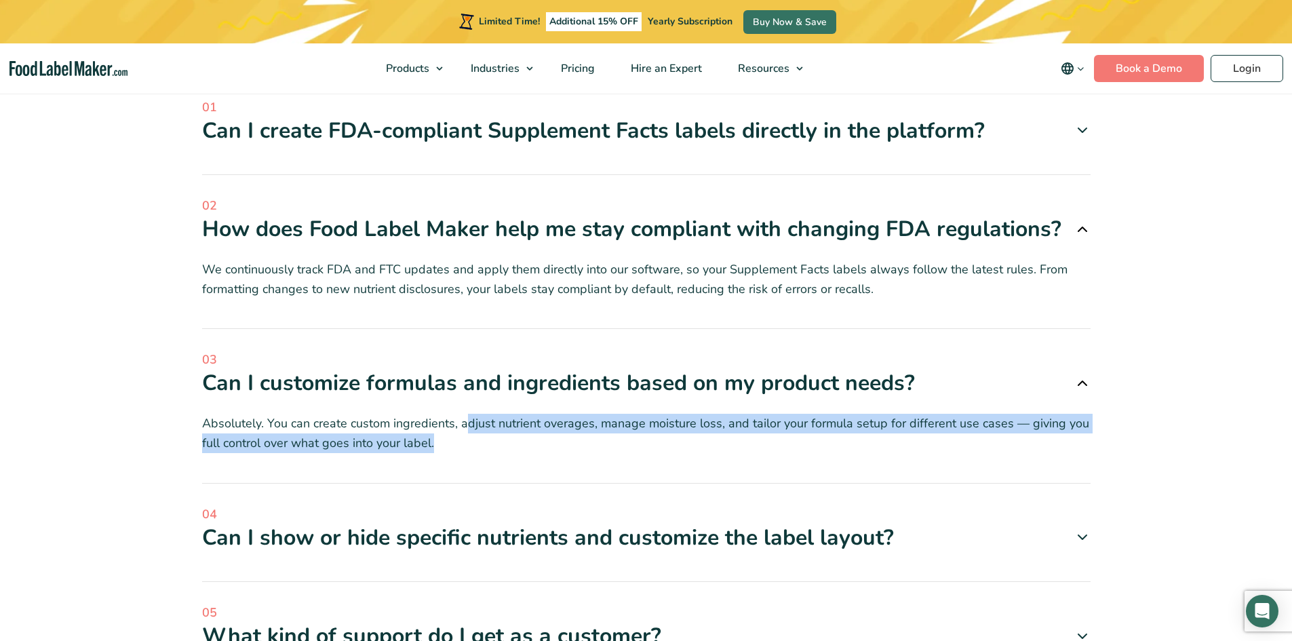
drag, startPoint x: 485, startPoint y: 403, endPoint x: 1052, endPoint y: 436, distance: 567.4
click at [1052, 436] on div "03 Can I customize formulas and ingredients based on my product needs? Absolute…" at bounding box center [646, 417] width 889 height 132
click at [1033, 439] on div "03 Can I customize formulas and ingredients based on my product needs? Absolute…" at bounding box center [646, 417] width 889 height 132
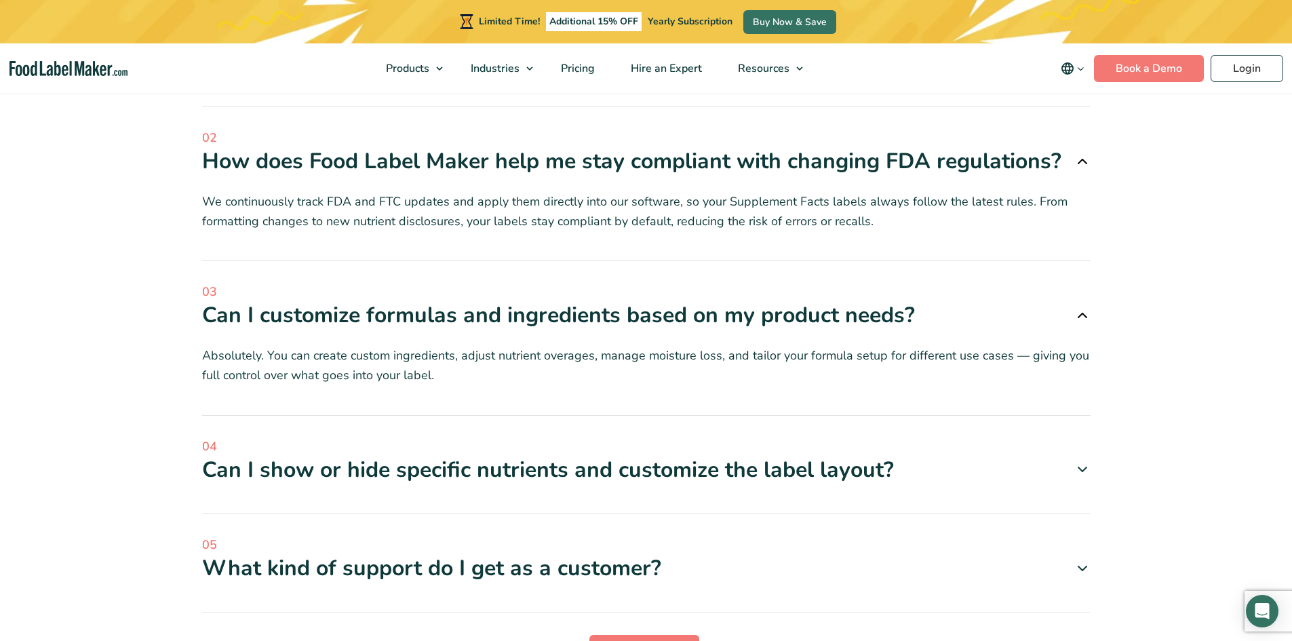
scroll to position [3807, 0]
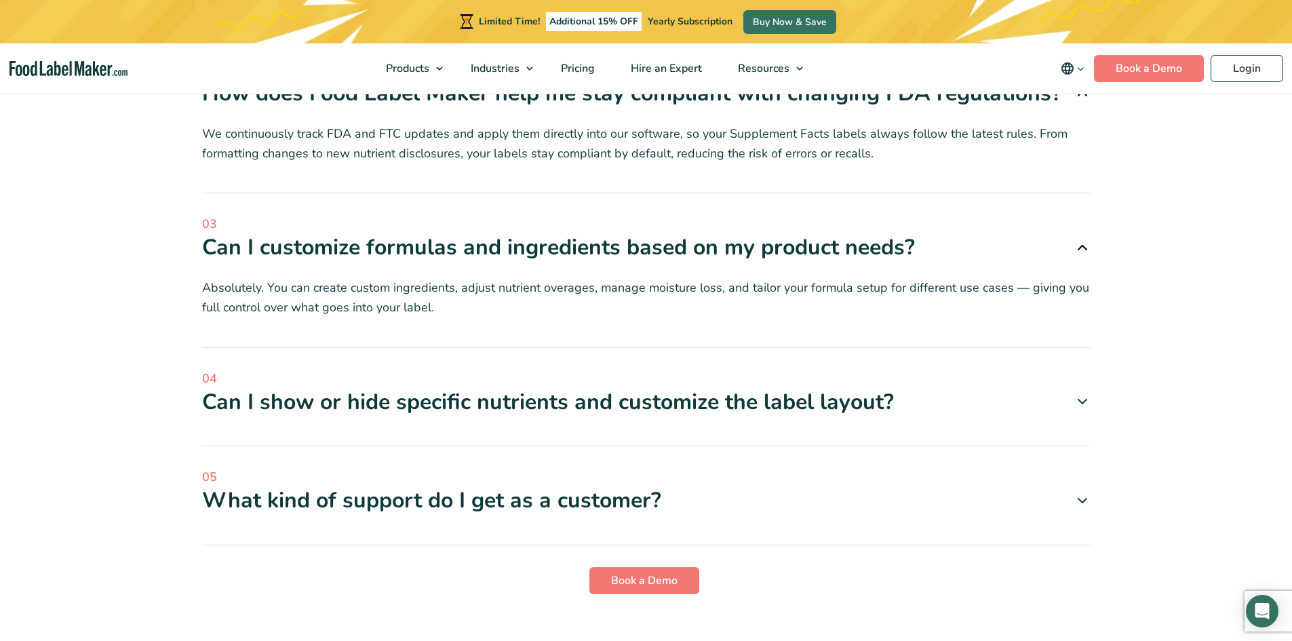
click at [494, 398] on div "04 Can I show or hide specific nutrients and customize the label layout? Yes, o…" at bounding box center [646, 408] width 889 height 77
click at [492, 388] on div "Can I show or hide specific nutrients and customize the label layout?" at bounding box center [646, 402] width 889 height 28
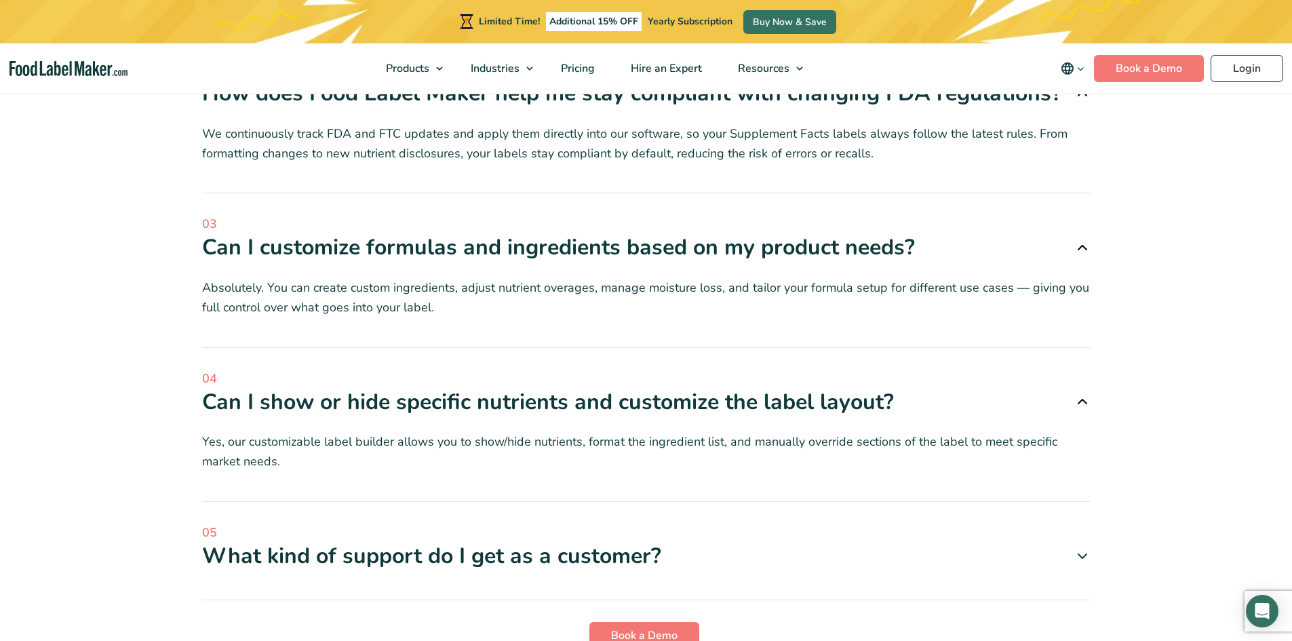
scroll to position [4010, 0]
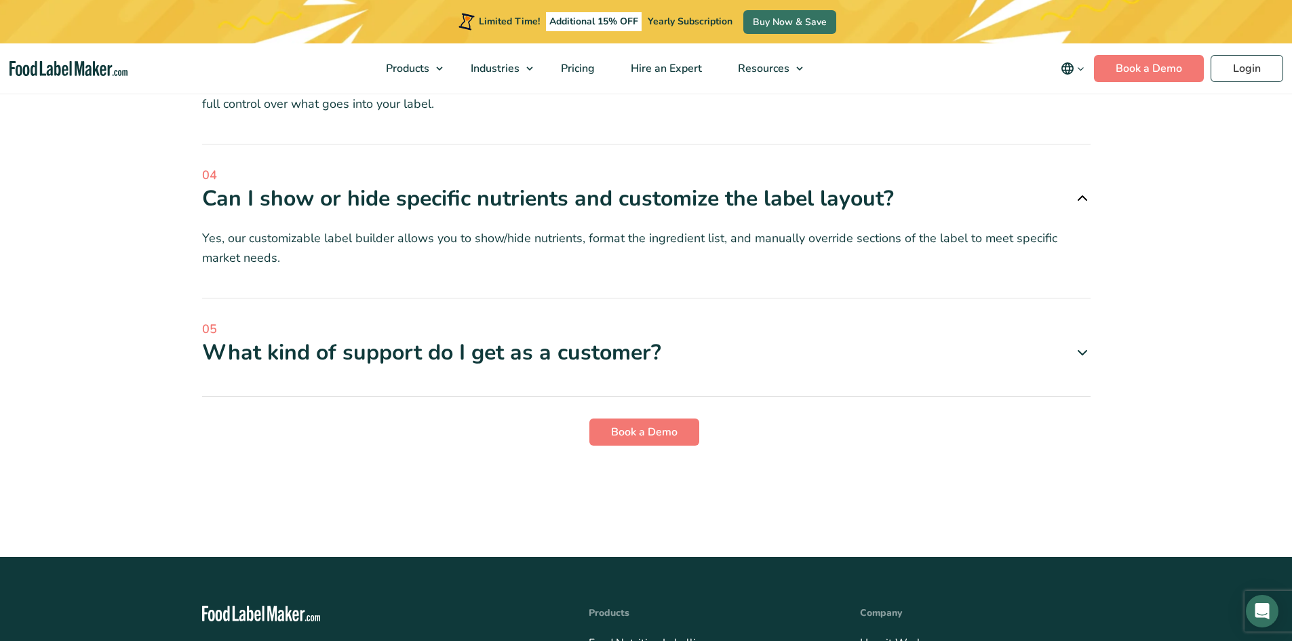
click at [440, 346] on div "What kind of support do I get as a customer?" at bounding box center [646, 353] width 889 height 28
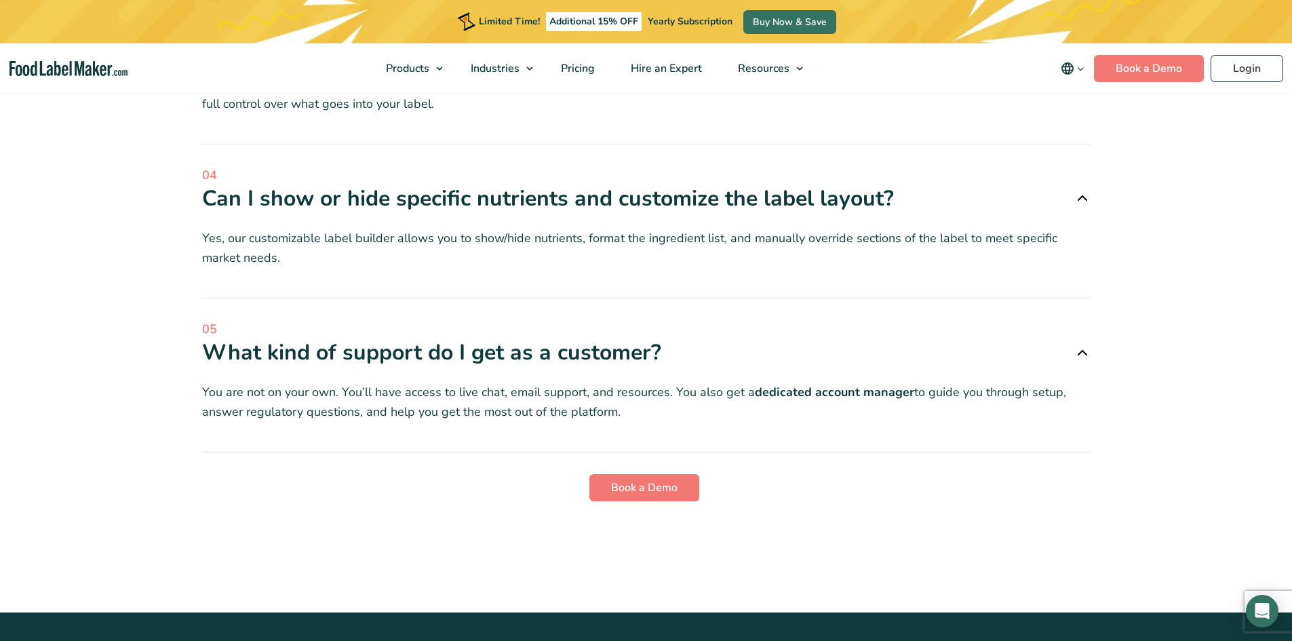
drag, startPoint x: 363, startPoint y: 369, endPoint x: 733, endPoint y: 391, distance: 370.4
click at [733, 391] on p "You are not on your own. You’ll have access to live chat, email support, and re…" at bounding box center [646, 402] width 889 height 39
click at [733, 393] on p "You are not on your own. You’ll have access to live chat, email support, and re…" at bounding box center [646, 402] width 889 height 39
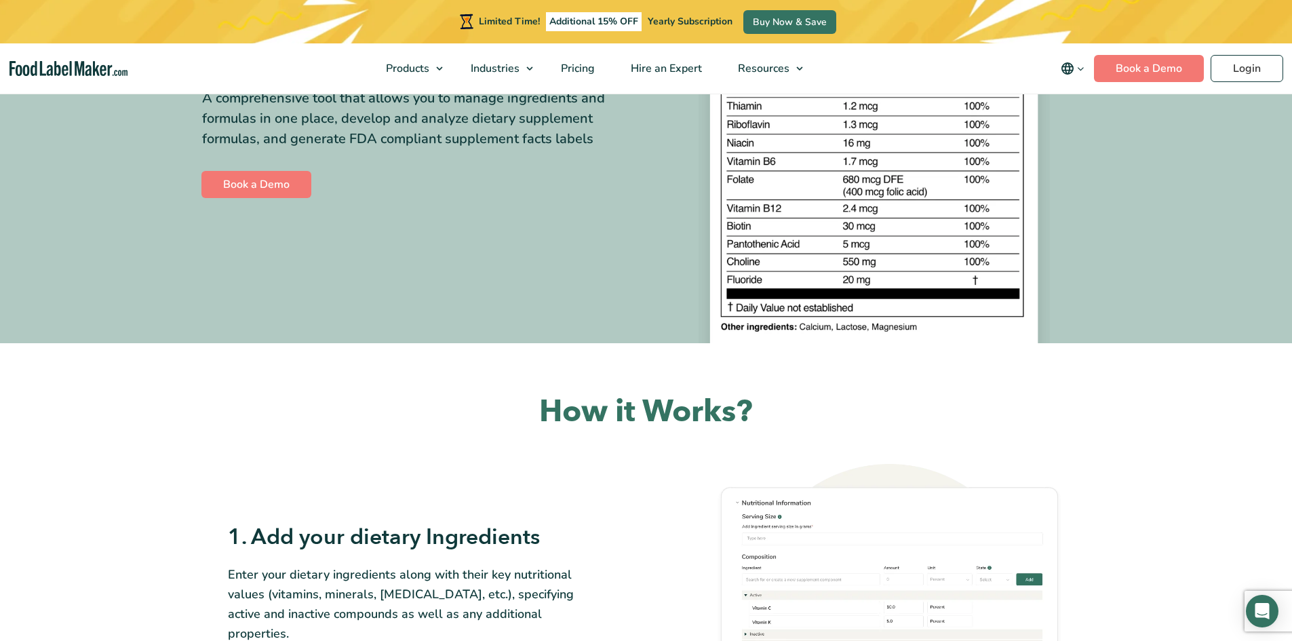
scroll to position [0, 0]
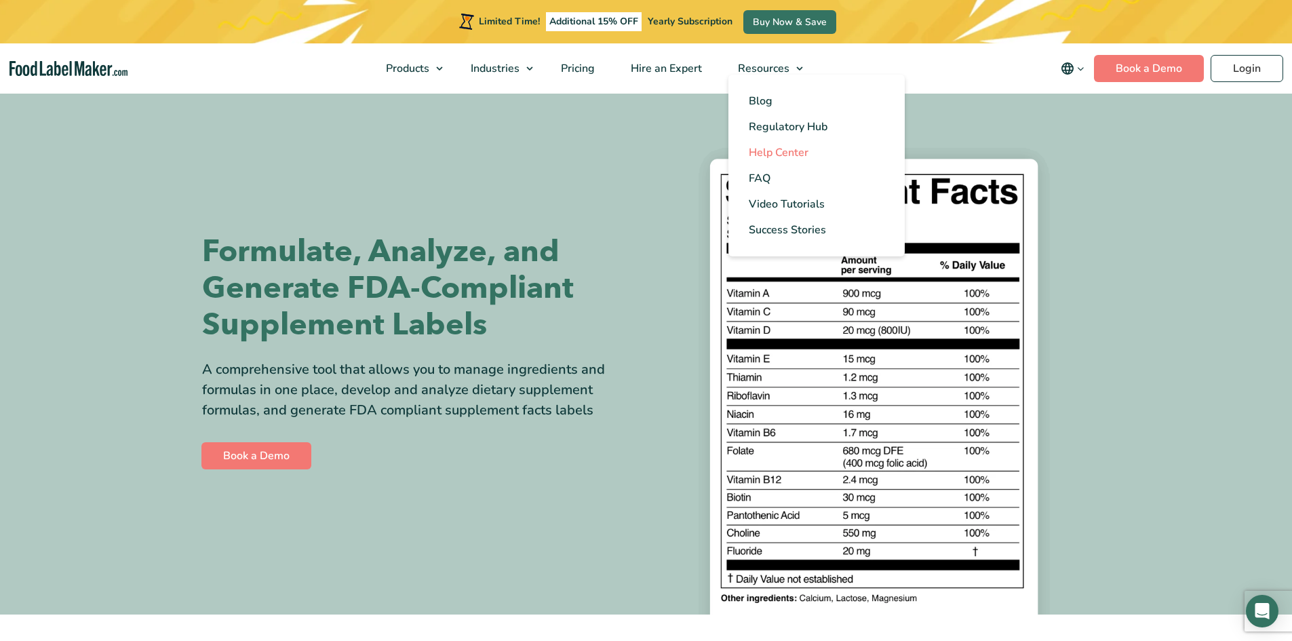
click at [776, 158] on span "Help Center" at bounding box center [779, 152] width 60 height 15
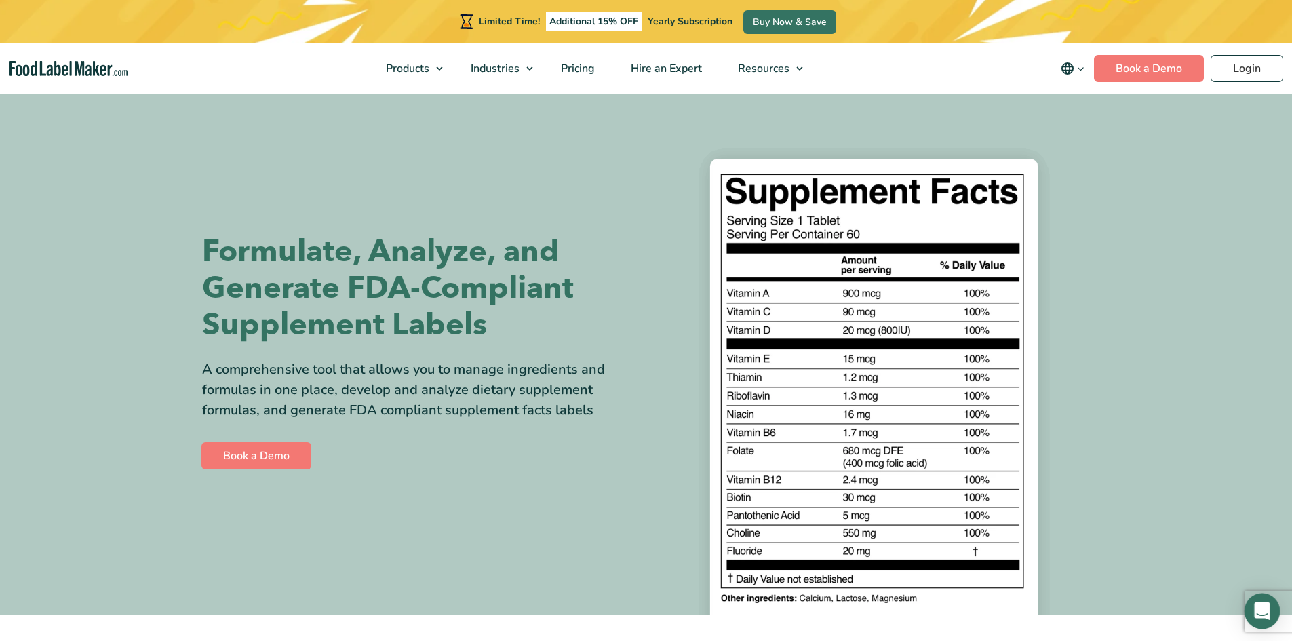
click at [1261, 602] on div "Open Intercom Messenger" at bounding box center [1263, 612] width 36 height 36
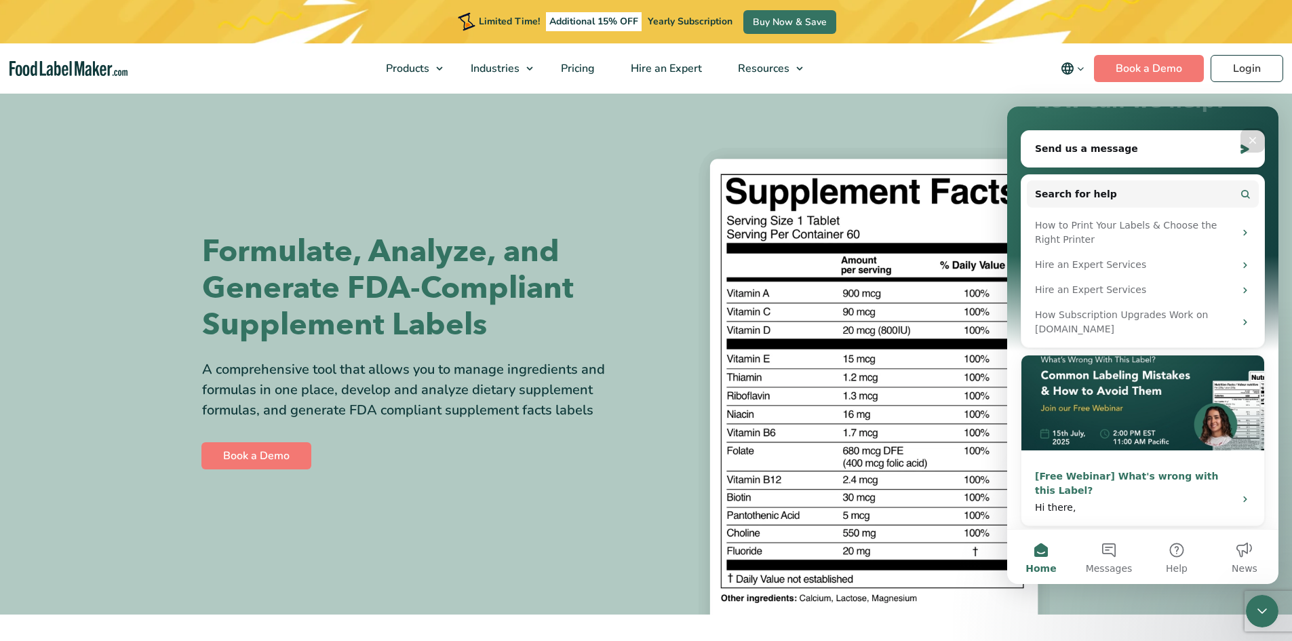
scroll to position [140, 0]
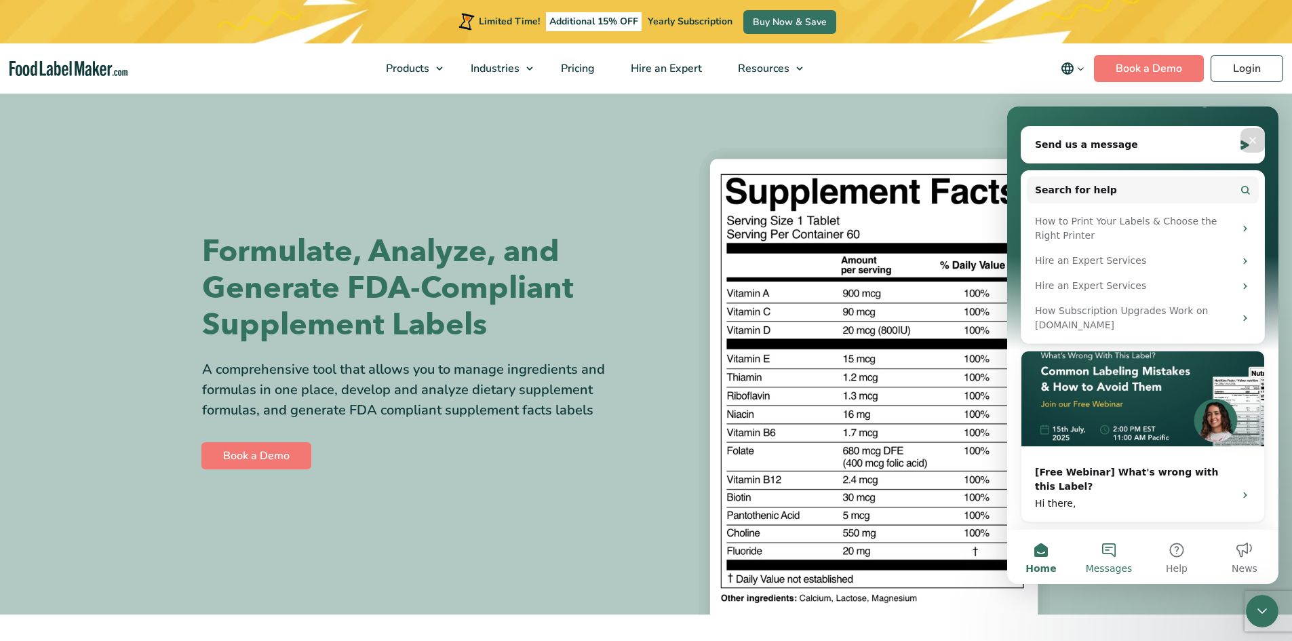
click at [1115, 565] on span "Messages" at bounding box center [1109, 568] width 47 height 9
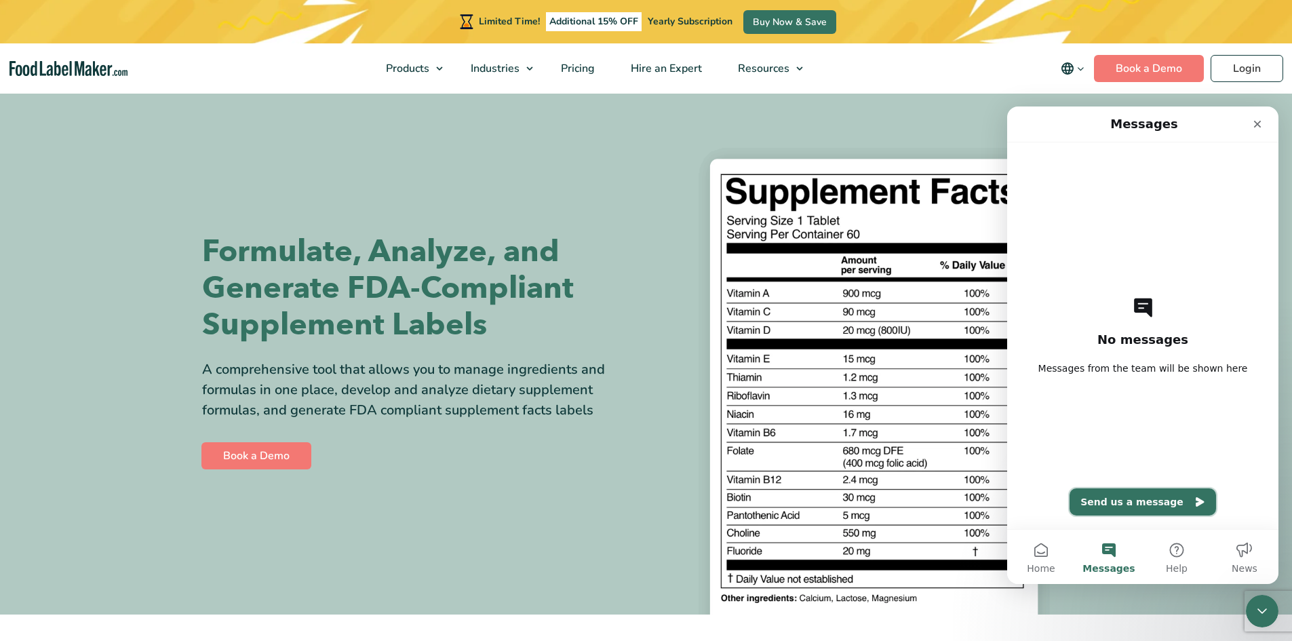
click at [1166, 508] on button "Send us a message" at bounding box center [1143, 501] width 147 height 27
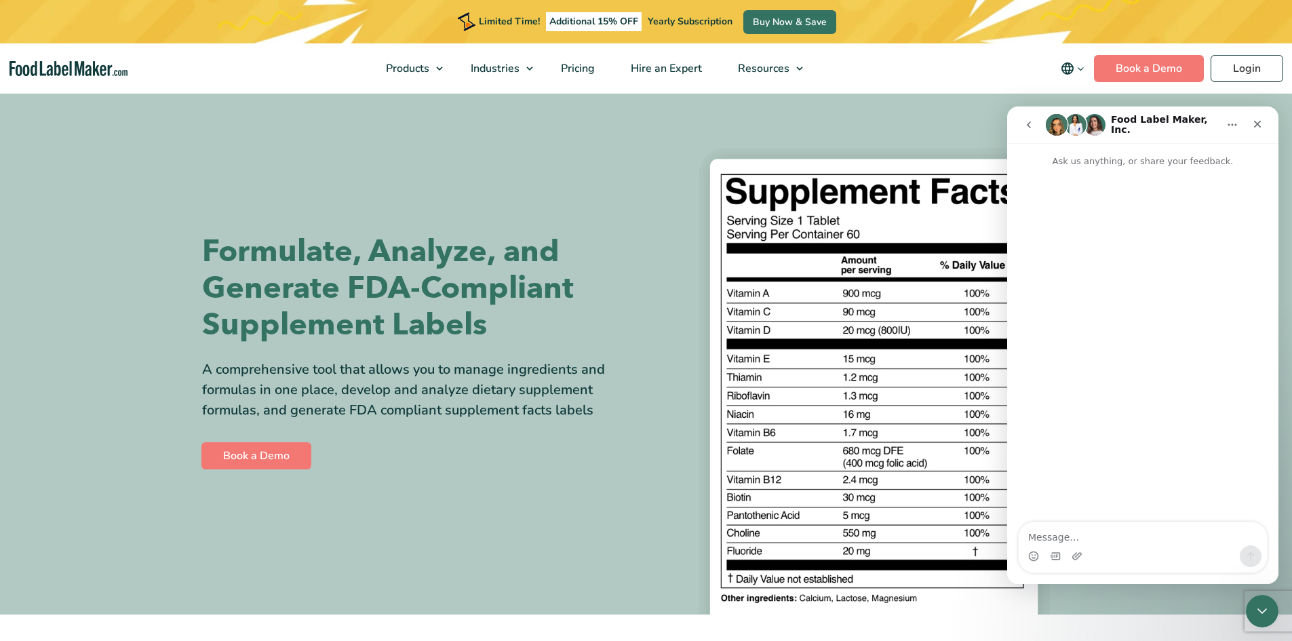
click at [1142, 538] on textarea "Message…" at bounding box center [1143, 533] width 248 height 23
click at [1088, 539] on textarea "Can I create a supplement facts panel with" at bounding box center [1143, 533] width 248 height 23
click at [1239, 539] on textarea "Can I create a 2 sku supplement facts panel with" at bounding box center [1143, 533] width 248 height 23
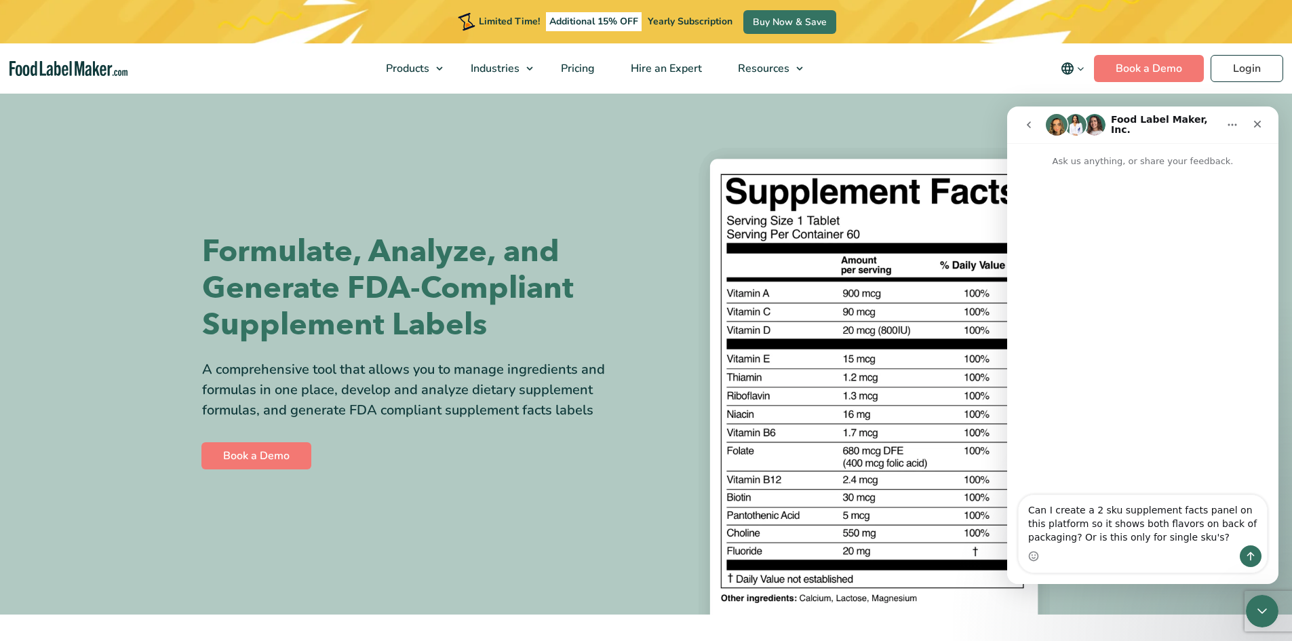
click at [1188, 520] on textarea "Can I create a 2 sku supplement facts panel on this platform so it shows both f…" at bounding box center [1143, 520] width 248 height 50
click at [1168, 526] on textarea "Can I create a 2 sku supplement facts panel on this platform so it shows both f…" at bounding box center [1143, 520] width 248 height 50
click at [1178, 527] on textarea "Can I create a 2 sku supplement facts panel on this platform so it shows both f…" at bounding box center [1143, 520] width 248 height 50
type textarea "Can I create a 2 sku supplement facts panel on this platform so it shows its a …"
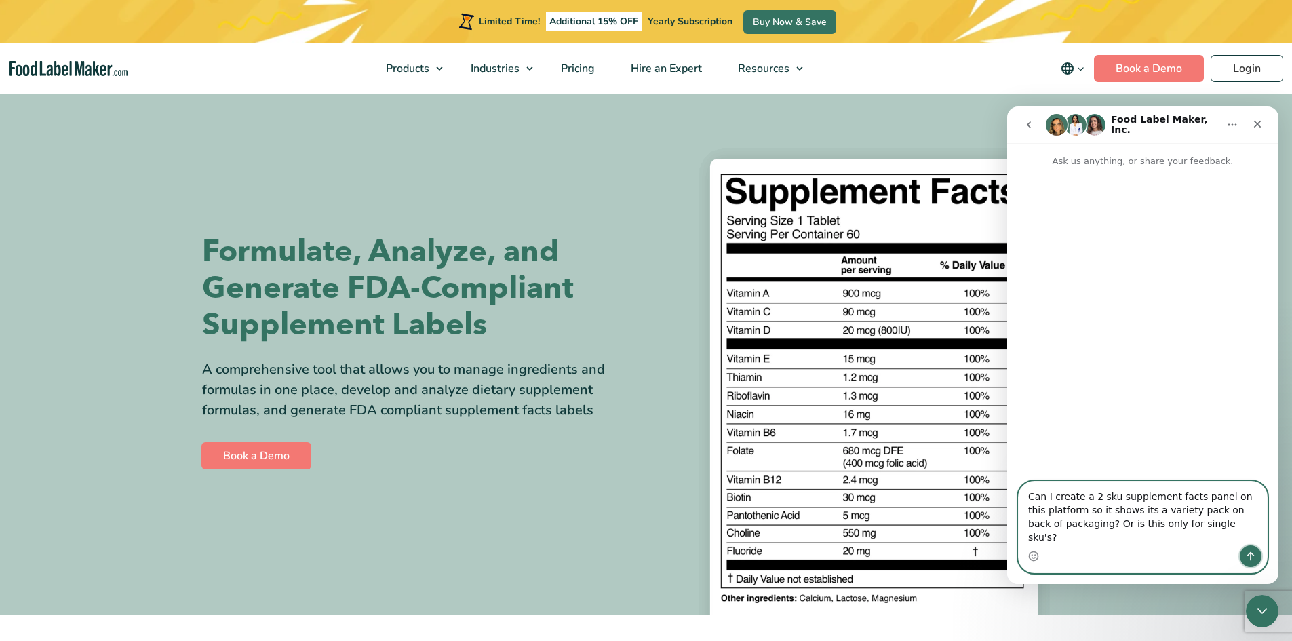
click at [1252, 559] on icon "Send a message…" at bounding box center [1251, 556] width 11 height 11
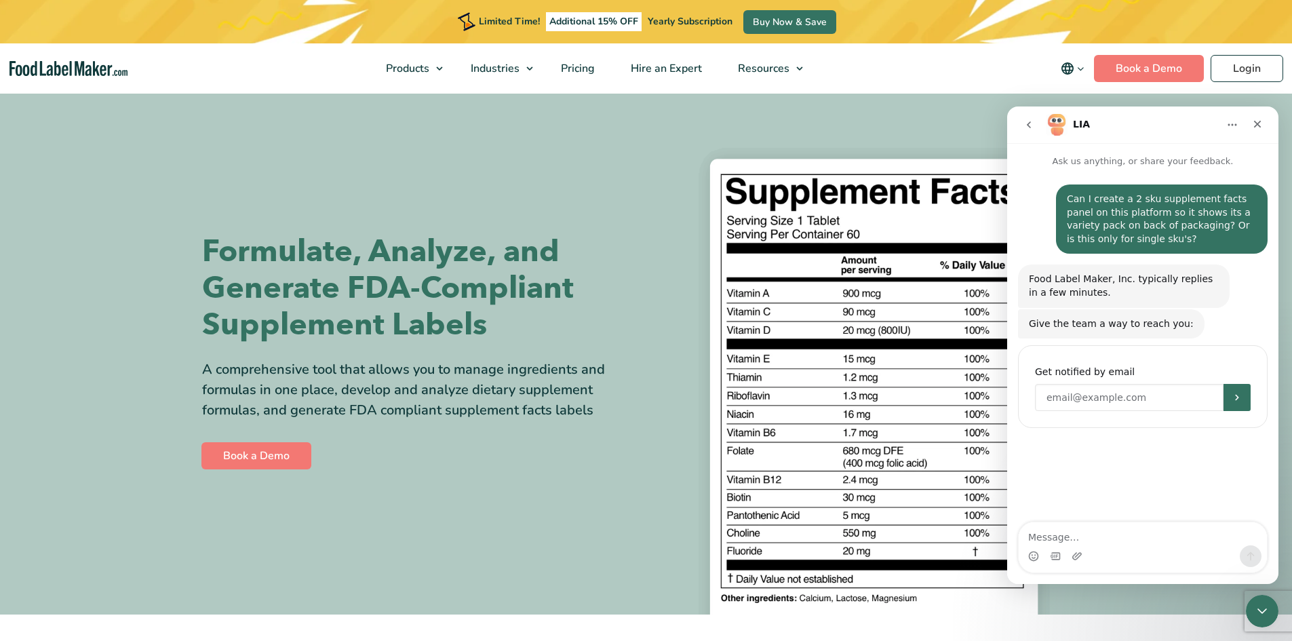
click at [1107, 409] on input "Enter your email" at bounding box center [1129, 397] width 189 height 27
type input "drinkuntoxicate@gmail.com"
click at [1241, 398] on icon "Submit" at bounding box center [1237, 397] width 11 height 11
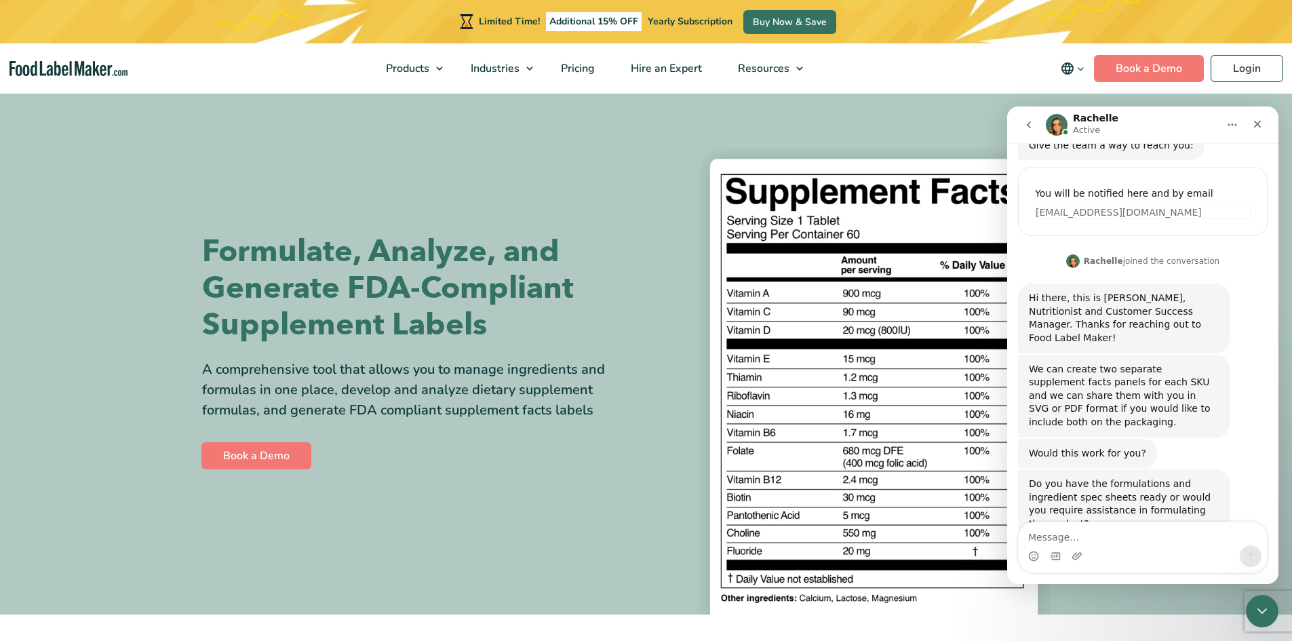
scroll to position [184, 0]
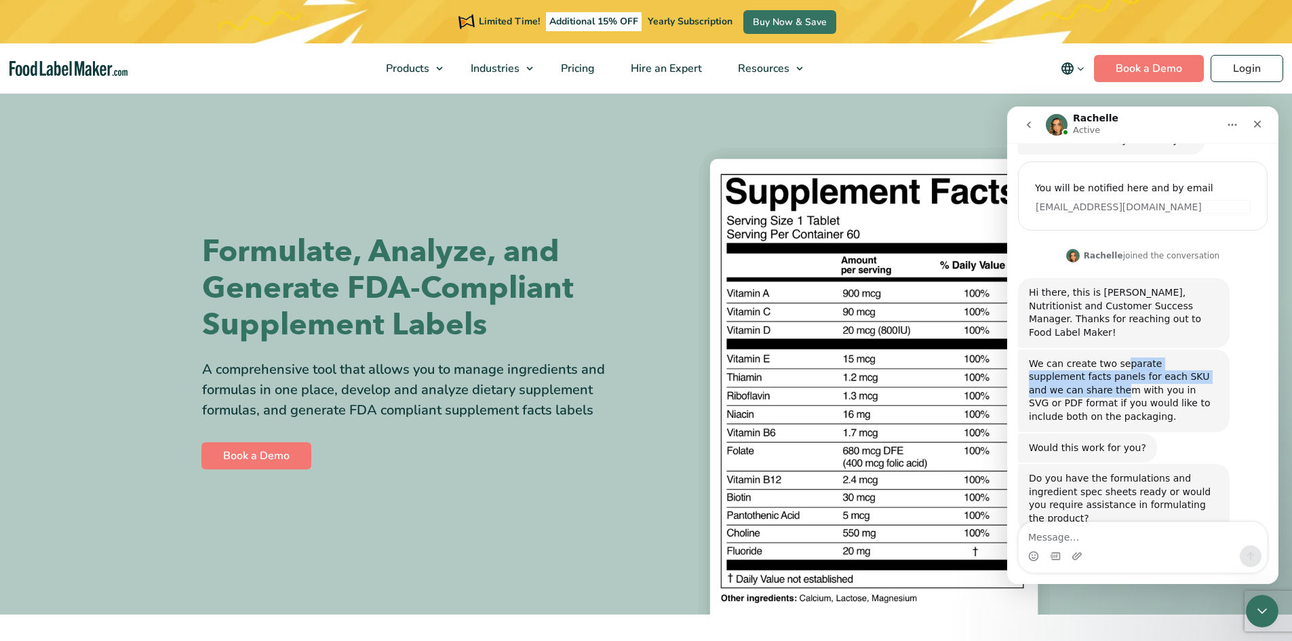
drag, startPoint x: 1118, startPoint y: 351, endPoint x: 1206, endPoint y: 358, distance: 87.8
click at [1206, 358] on div "We can create two separate supplement facts panels for each SKU and we can shar…" at bounding box center [1124, 391] width 190 height 66
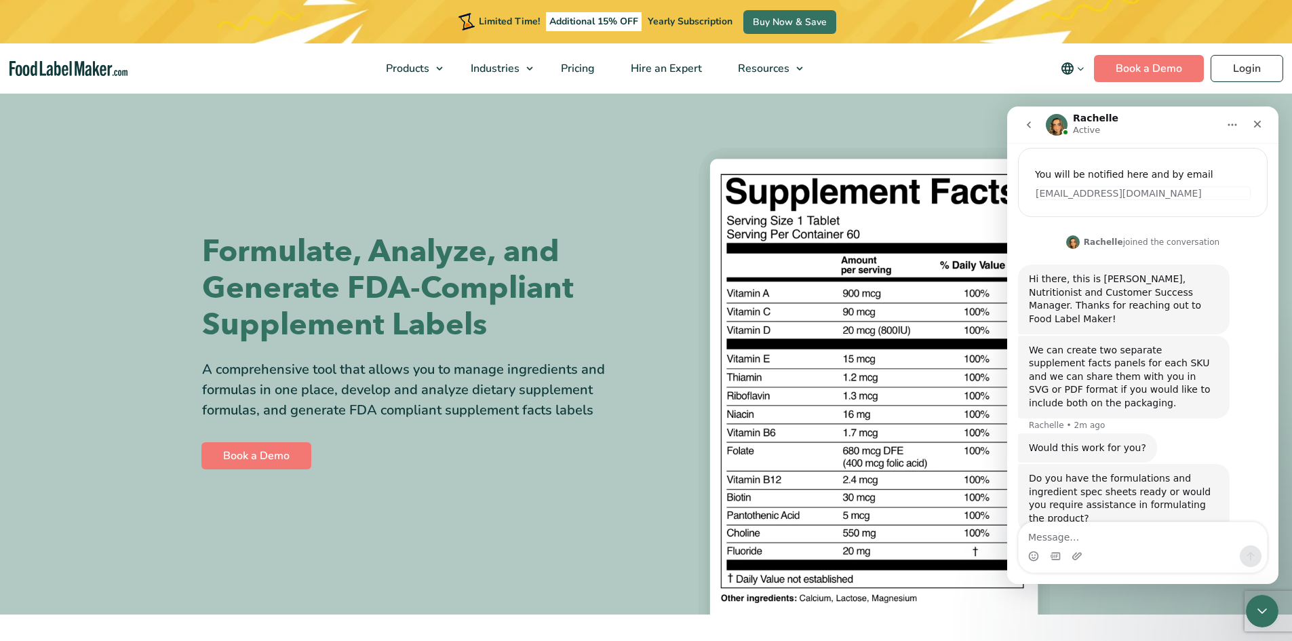
click at [1204, 359] on div "We can create two separate supplement facts panels for each SKU and we can shar…" at bounding box center [1124, 377] width 190 height 66
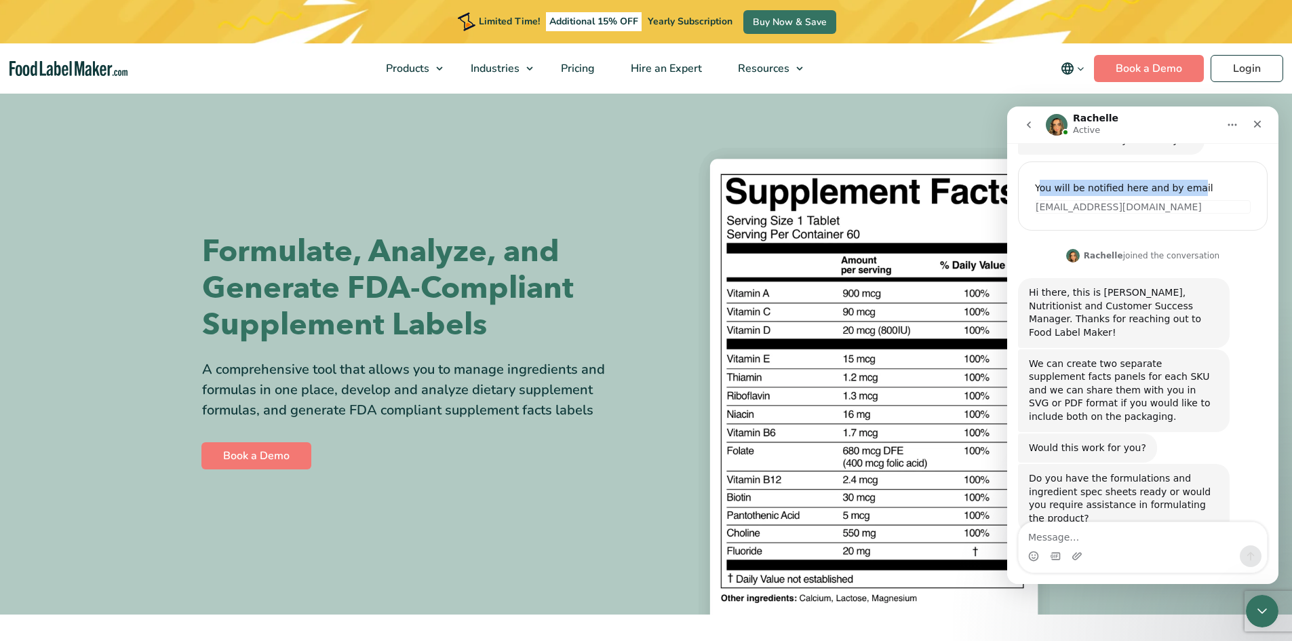
drag, startPoint x: 1038, startPoint y: 186, endPoint x: 1189, endPoint y: 188, distance: 150.6
click at [1189, 188] on div "You will be notified here and by email" at bounding box center [1143, 188] width 216 height 16
click at [1197, 188] on div "You will be notified here and by email" at bounding box center [1143, 188] width 216 height 16
drag, startPoint x: 1197, startPoint y: 188, endPoint x: 1025, endPoint y: 189, distance: 172.3
click at [1025, 189] on div "You will be notified here and by email Get notified by email drinkuntoxicate@gm…" at bounding box center [1143, 195] width 250 height 69
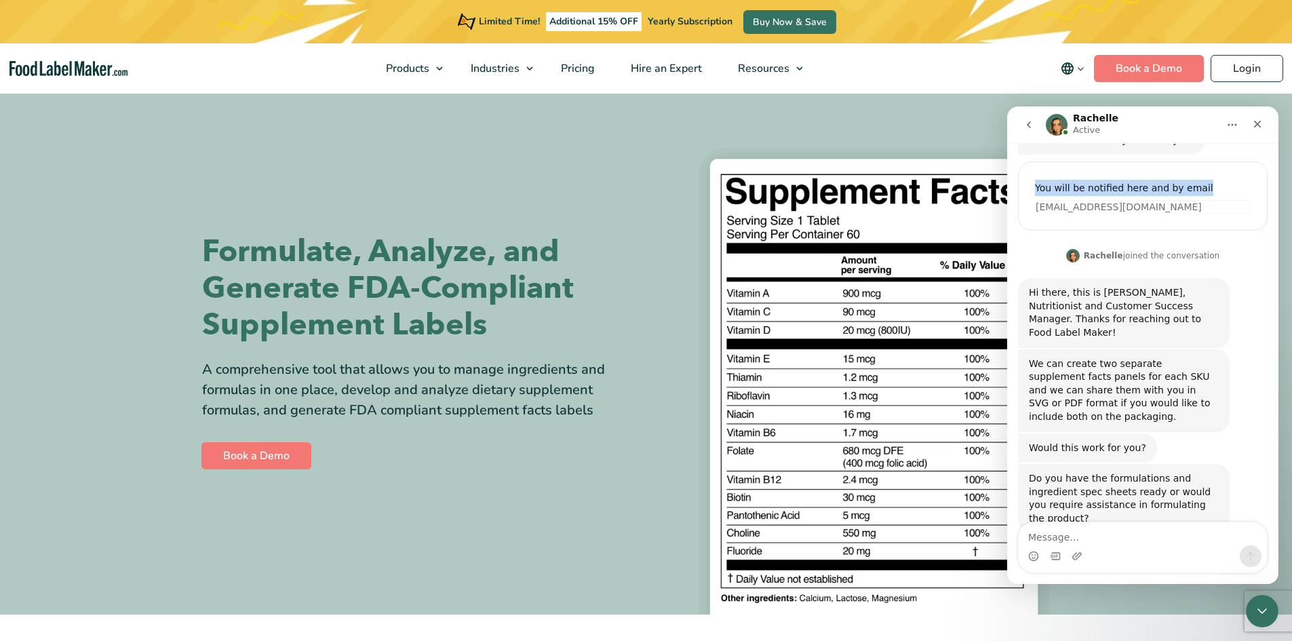
click at [1024, 203] on div "You will be notified here and by email Get notified by email drinkuntoxicate@gm…" at bounding box center [1143, 195] width 250 height 69
drag, startPoint x: 1035, startPoint y: 188, endPoint x: 1206, endPoint y: 189, distance: 171.0
click at [1206, 189] on div "You will be notified here and by email" at bounding box center [1143, 188] width 216 height 16
click at [1051, 171] on div "You will be notified here and by email Get notified by email drinkuntoxicate@gm…" at bounding box center [1143, 195] width 250 height 69
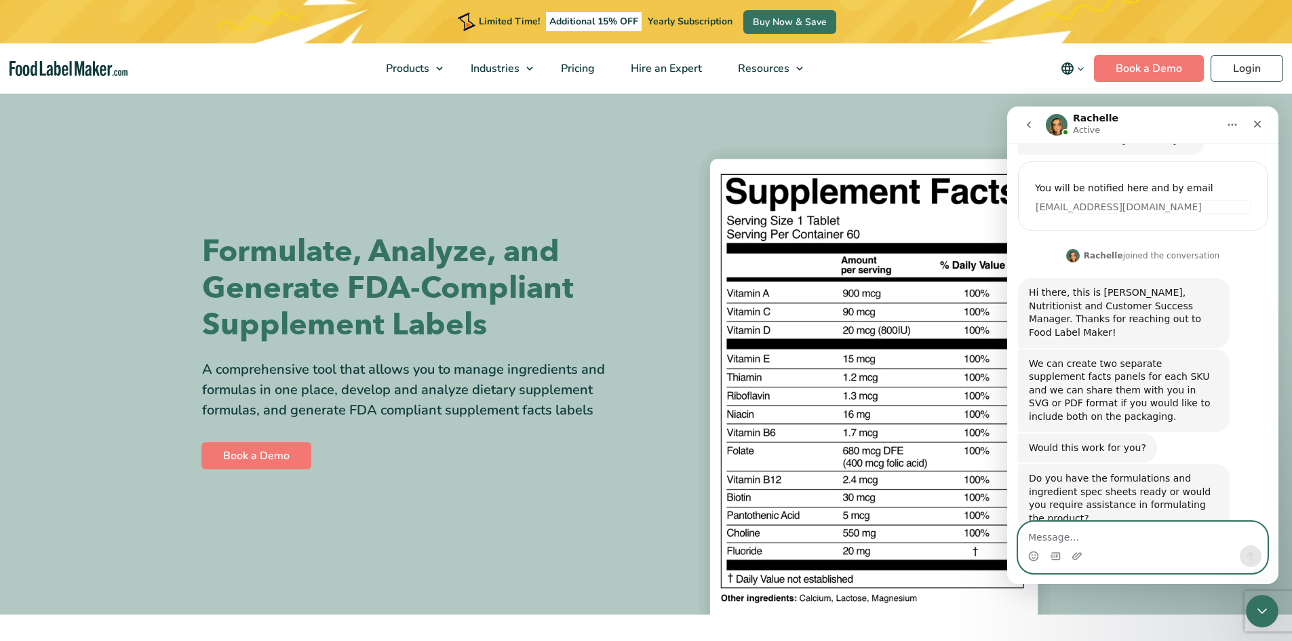
click at [1144, 537] on textarea "Message…" at bounding box center [1143, 533] width 248 height 23
click at [1103, 539] on textarea "Yes I do give me a second" at bounding box center [1143, 533] width 248 height 23
click at [1140, 538] on textarea "Yes I do give me second" at bounding box center [1143, 533] width 248 height 23
type textarea "Yes I do give me a few minutes"
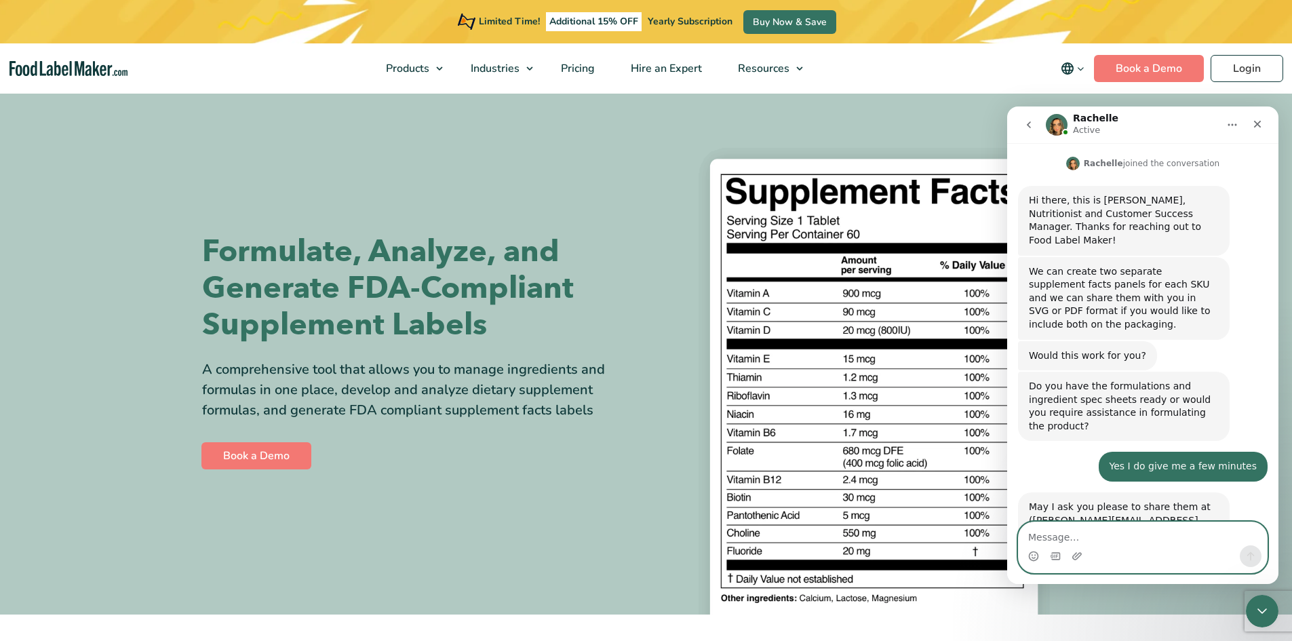
scroll to position [291, 0]
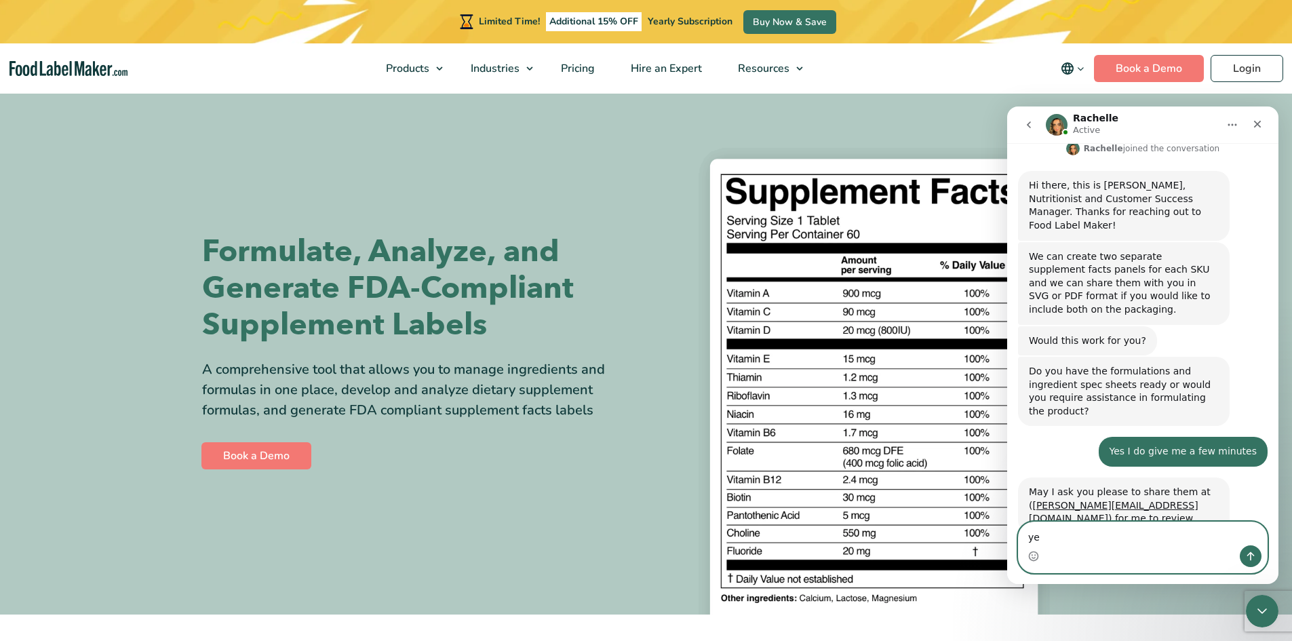
type textarea "yes"
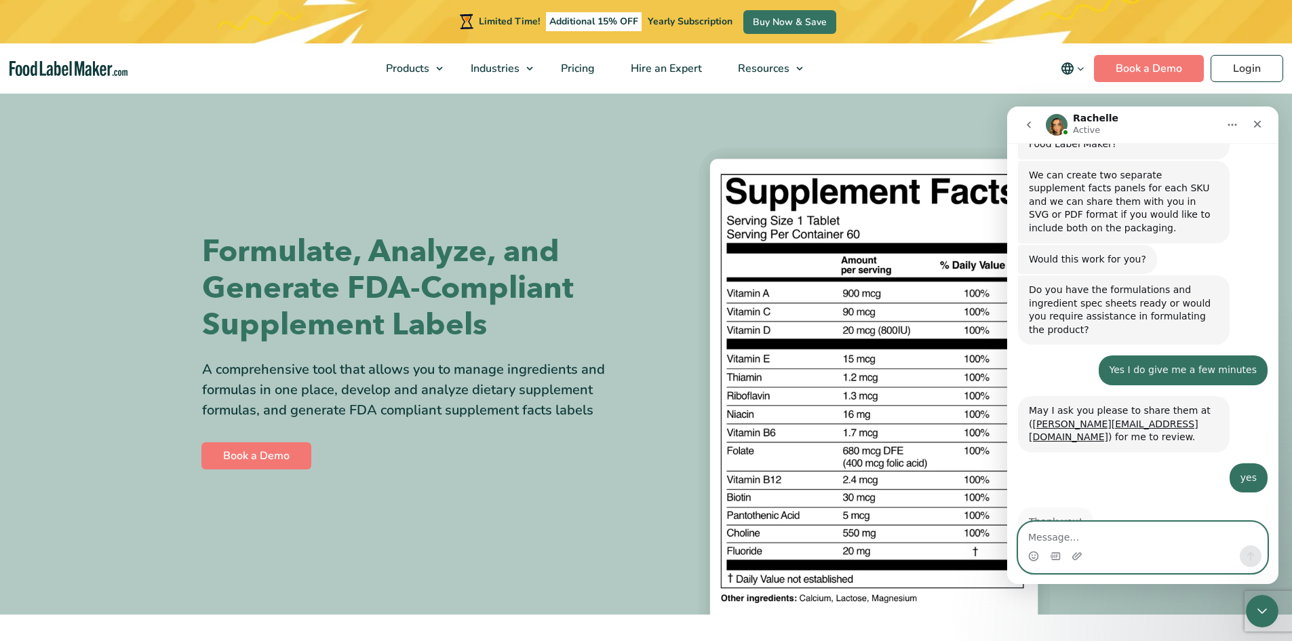
scroll to position [372, 0]
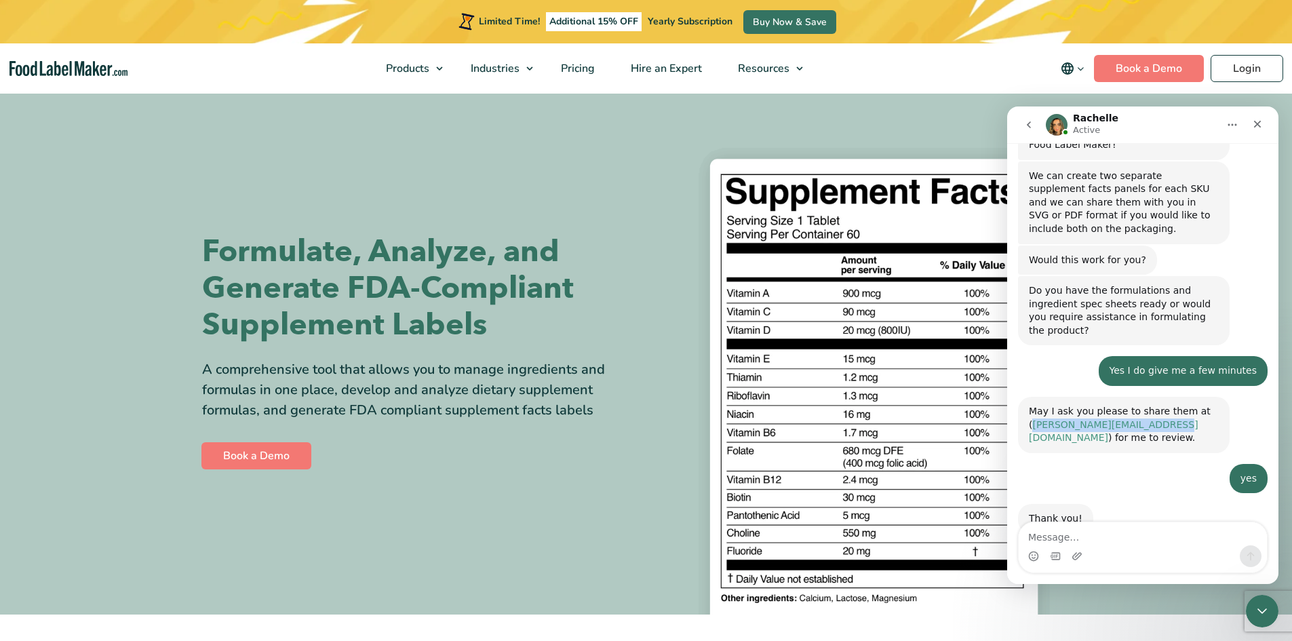
drag, startPoint x: 1160, startPoint y: 388, endPoint x: 1033, endPoint y: 389, distance: 126.9
click at [1033, 405] on div "May I ask you please to share them at ( rachelle@foodlabelmaker.com ) for me to…" at bounding box center [1124, 425] width 190 height 40
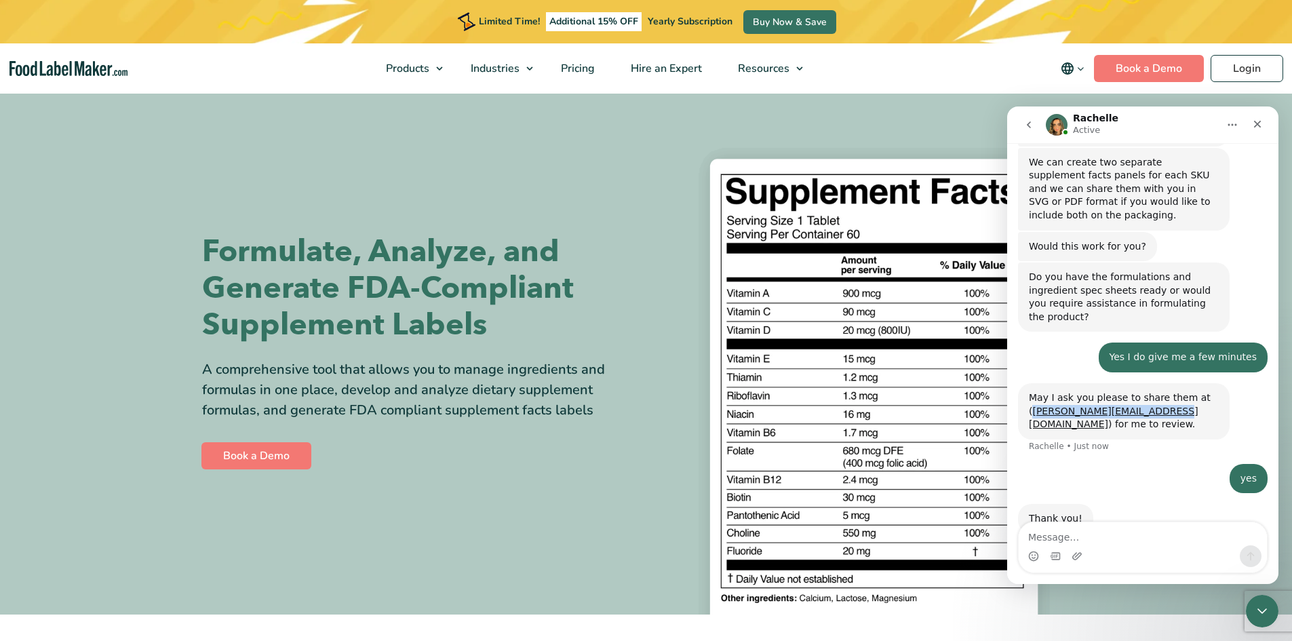
copy link "rachelle@foodlabelmaker.com"
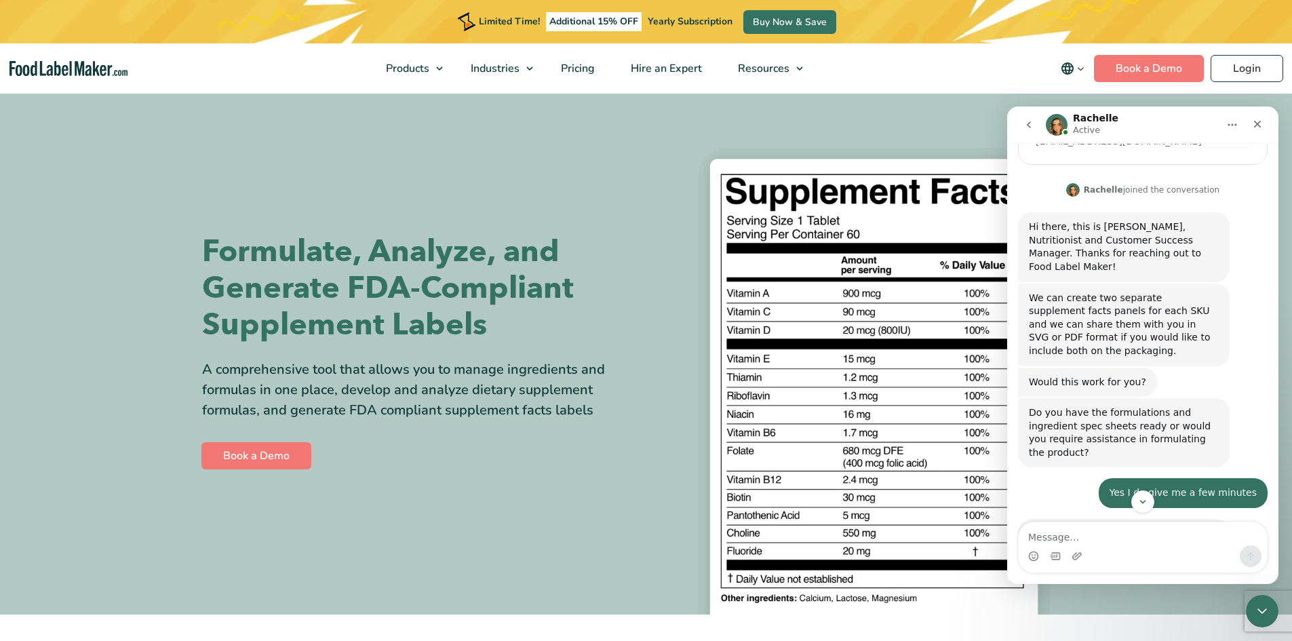
scroll to position [318, 0]
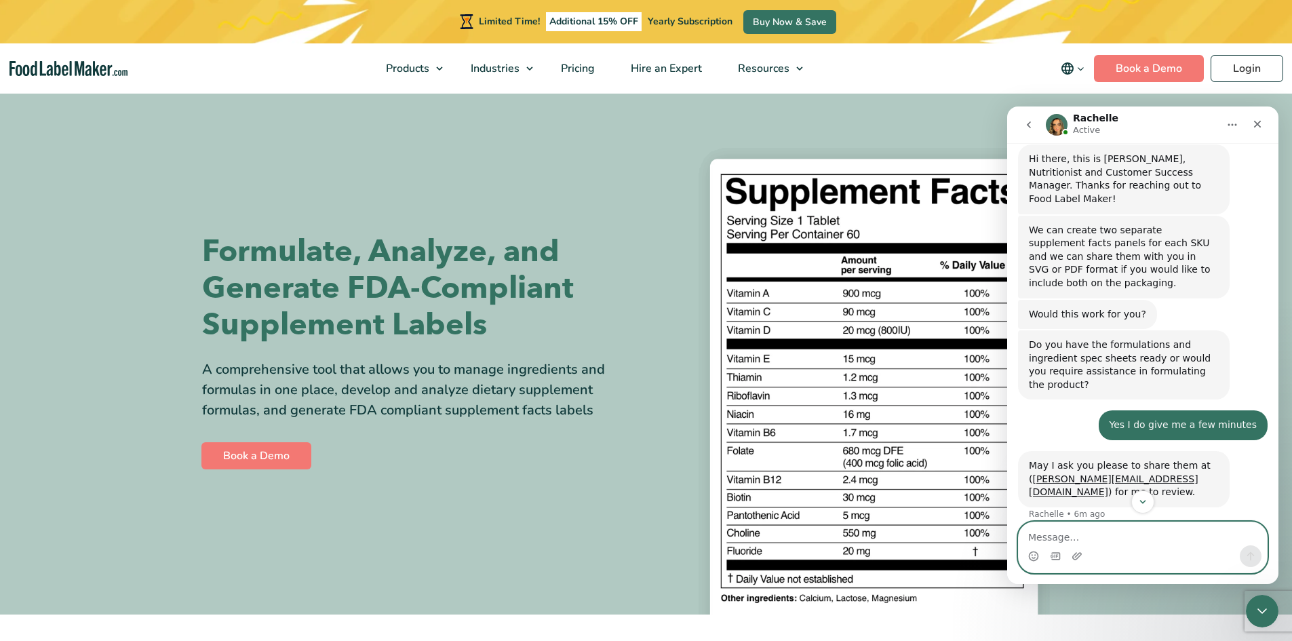
click at [1119, 541] on textarea "Message…" at bounding box center [1143, 533] width 248 height 23
click at [1138, 535] on textarea "both sku's are the same" at bounding box center [1143, 533] width 248 height 23
drag, startPoint x: 1138, startPoint y: 539, endPoint x: 1018, endPoint y: 551, distance: 120.6
click at [1018, 551] on div "both sku's are the same both sku's are the same" at bounding box center [1143, 548] width 250 height 52
click at [1157, 539] on textarea "both sku's are the same" at bounding box center [1143, 533] width 248 height 23
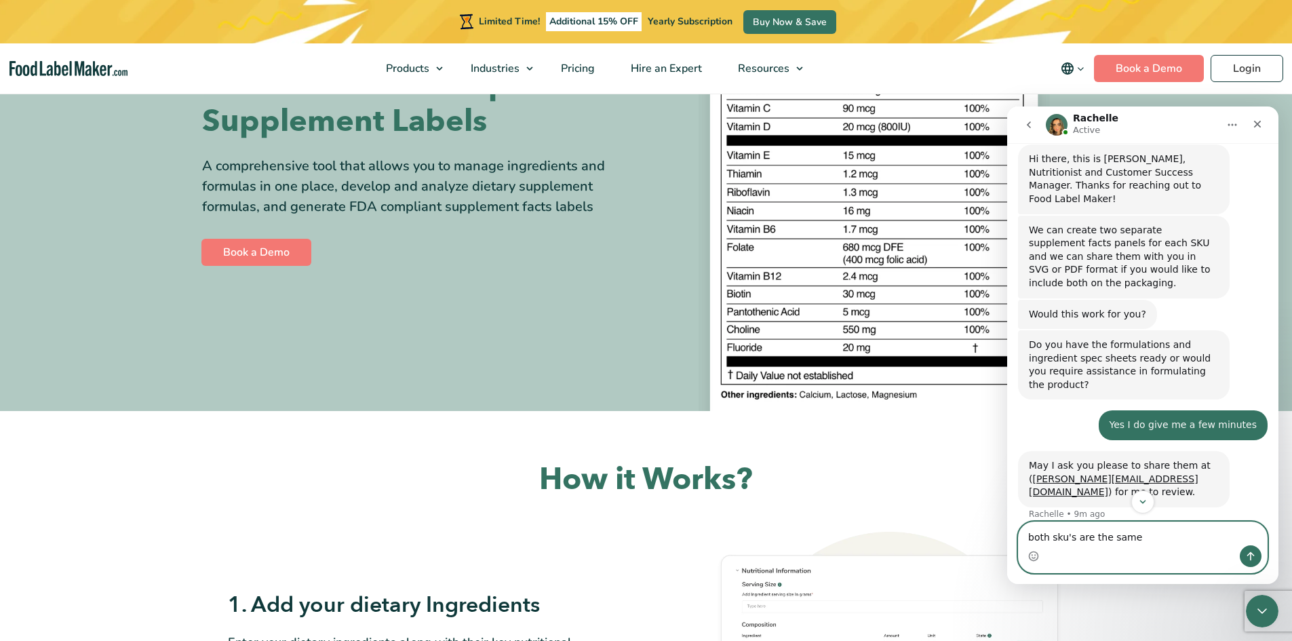
scroll to position [0, 0]
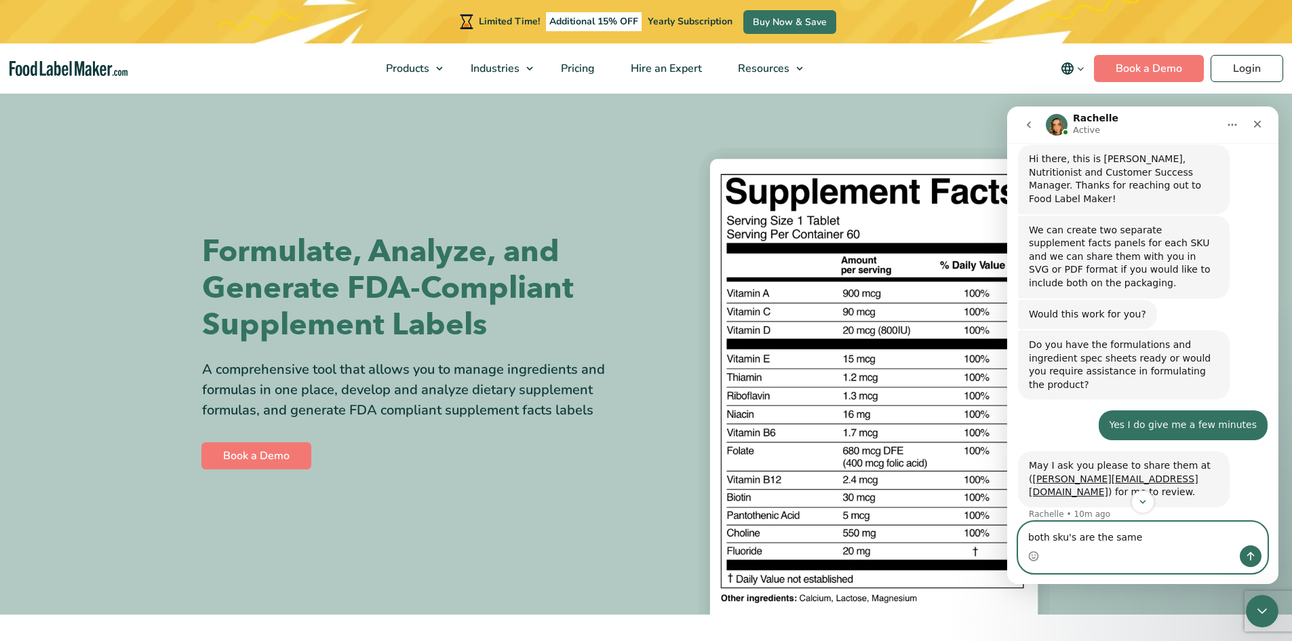
type textarea "both sku's are the same"
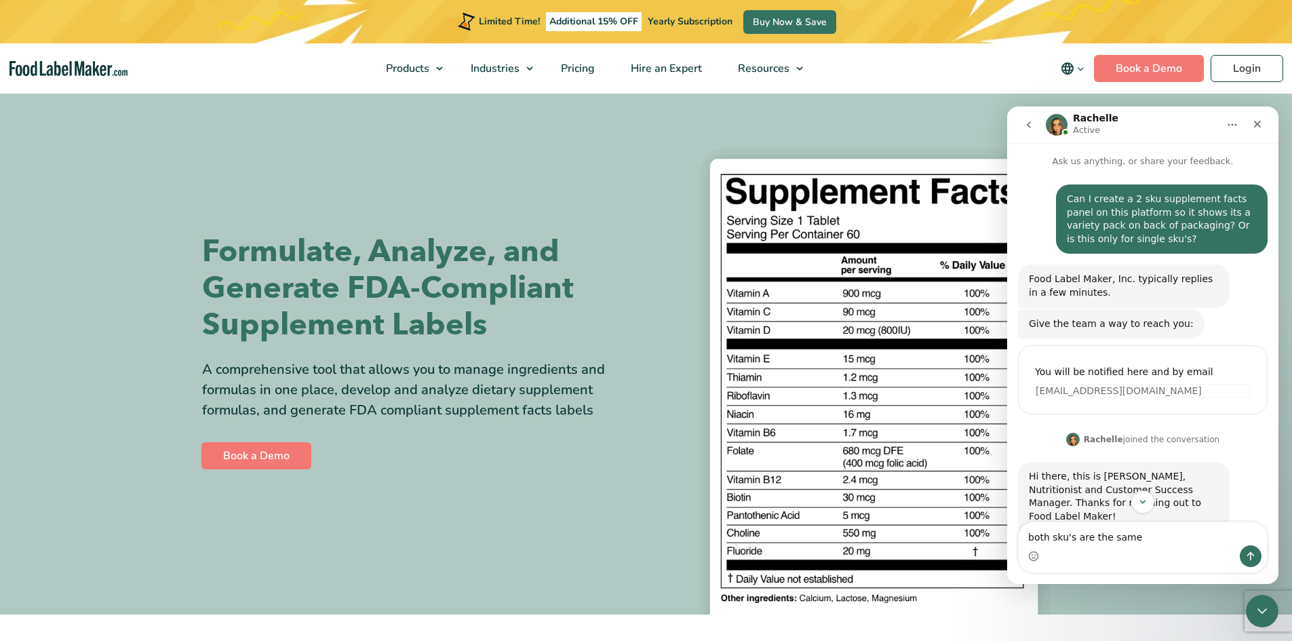
scroll to position [318, 0]
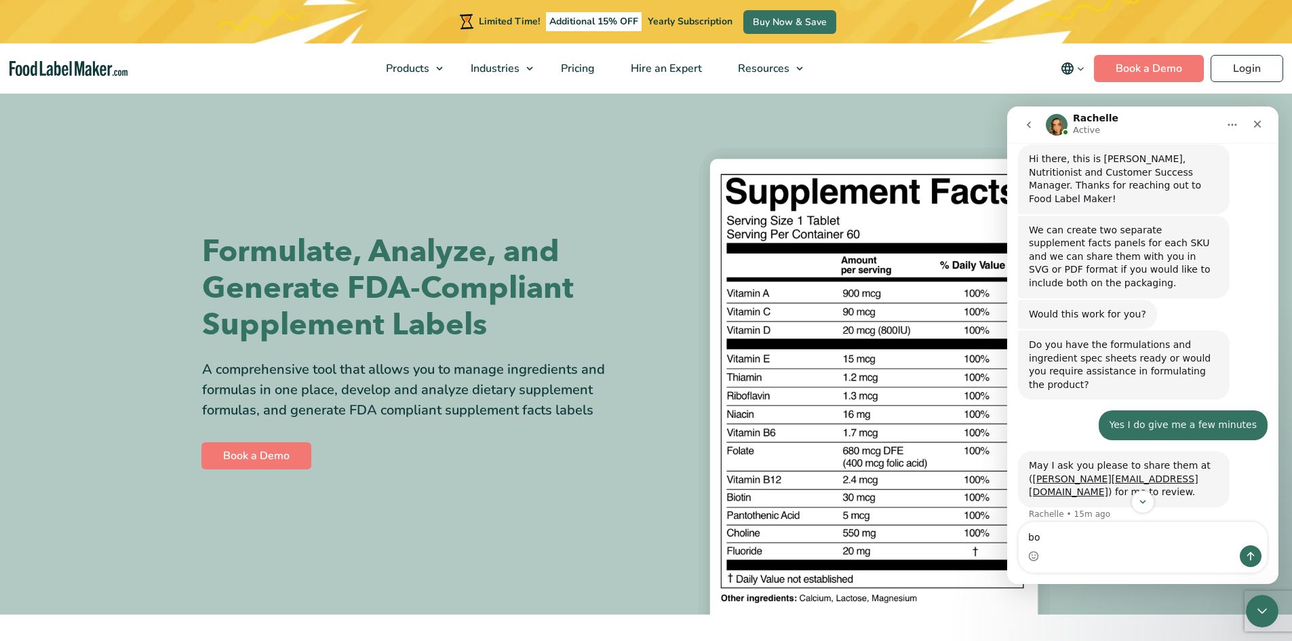
type textarea "b"
type textarea "Just sent email did you receive?"
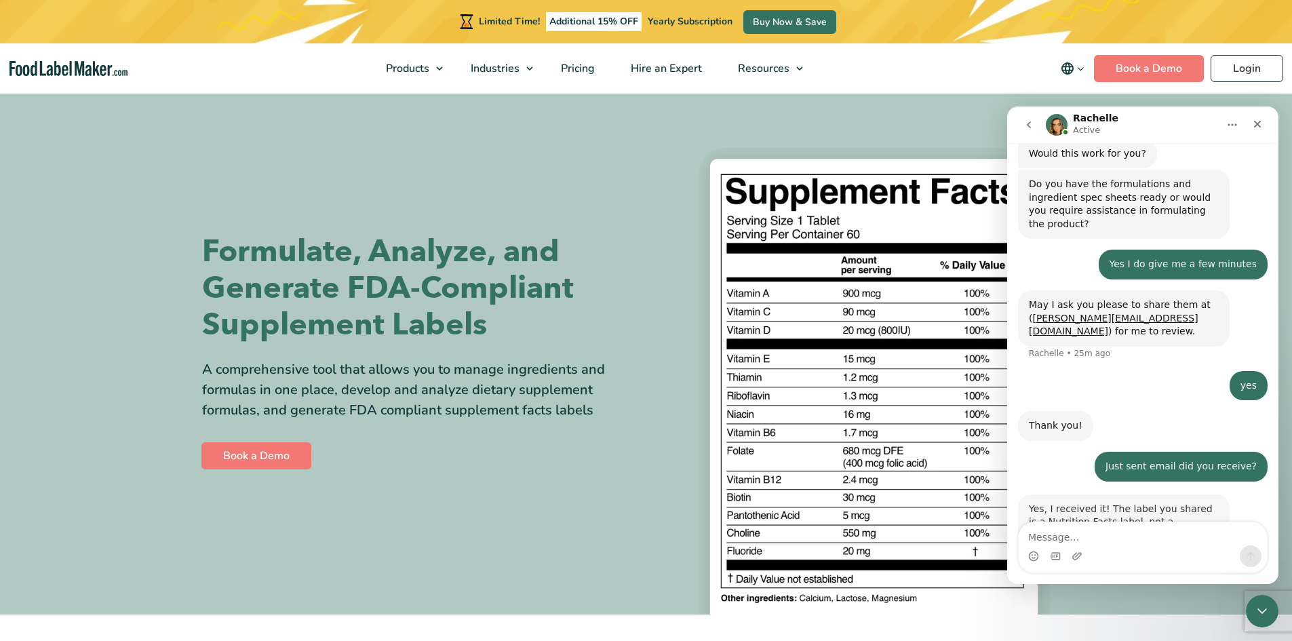
scroll to position [577, 0]
